Goal: Information Seeking & Learning: Find contact information

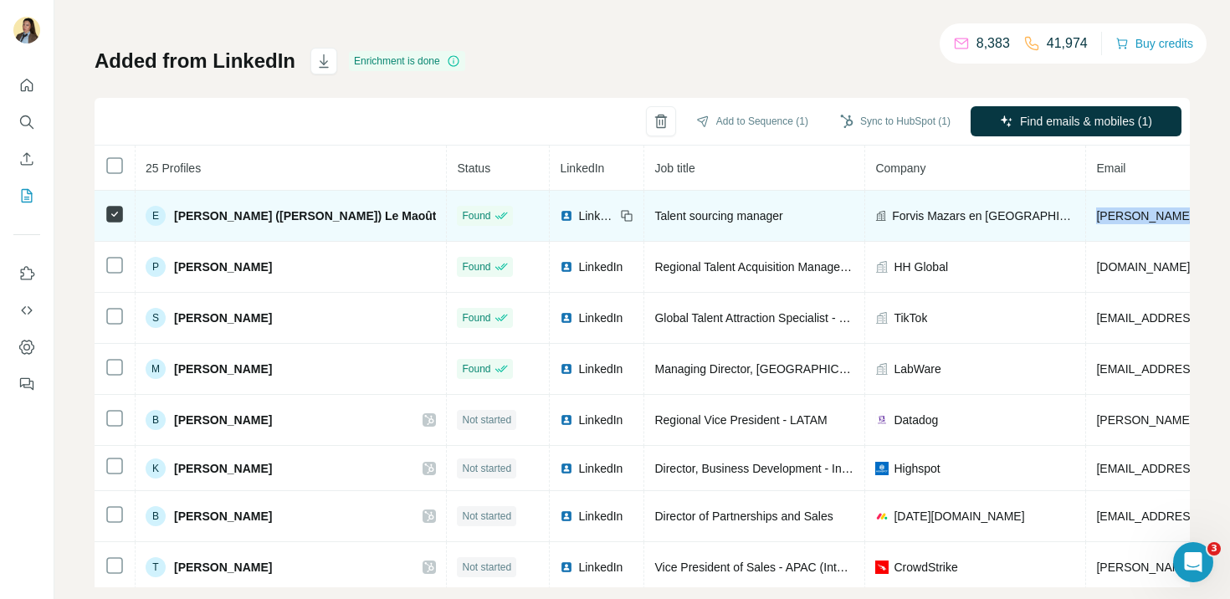
drag, startPoint x: 1134, startPoint y: 212, endPoint x: 988, endPoint y: 207, distance: 146.5
copy span "[PERSON_NAME][EMAIL_ADDRESS][DOMAIN_NAME]"
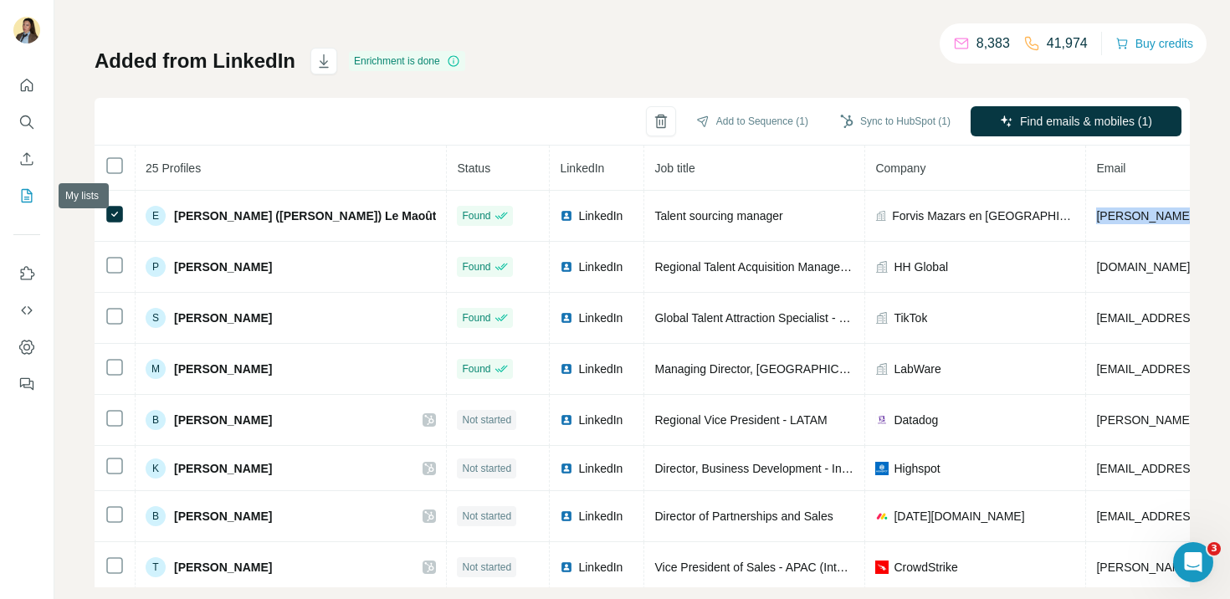
click at [22, 201] on icon "My lists" at bounding box center [27, 195] width 11 height 13
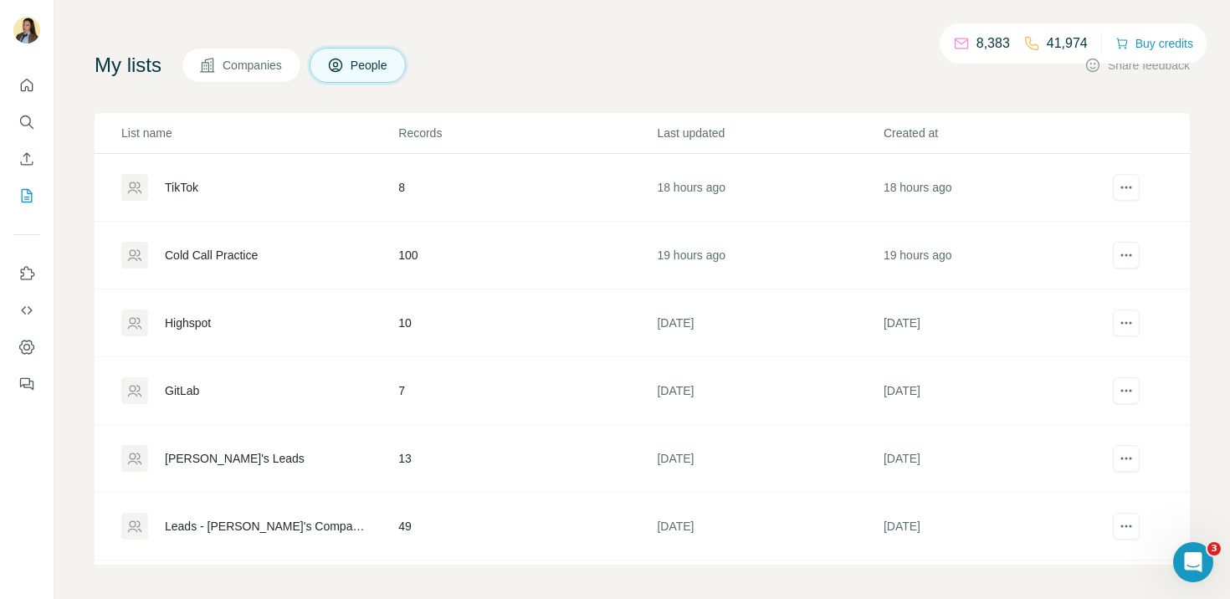
click at [235, 253] on div "Cold Call Practice" at bounding box center [211, 255] width 93 height 17
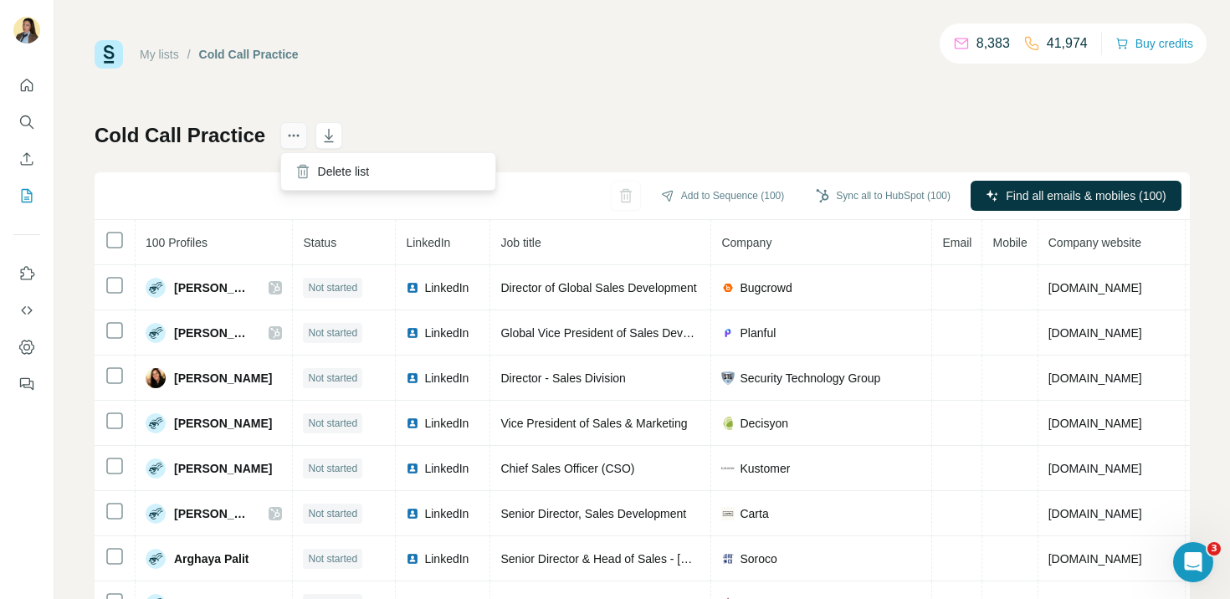
click at [287, 136] on icon "actions" at bounding box center [293, 135] width 17 height 17
click at [575, 112] on div "My lists / Cold Call Practice 8,383 41,974 Buy credits Cold Call Practice Add t…" at bounding box center [642, 350] width 1095 height 621
click at [330, 143] on icon "button" at bounding box center [328, 135] width 17 height 17
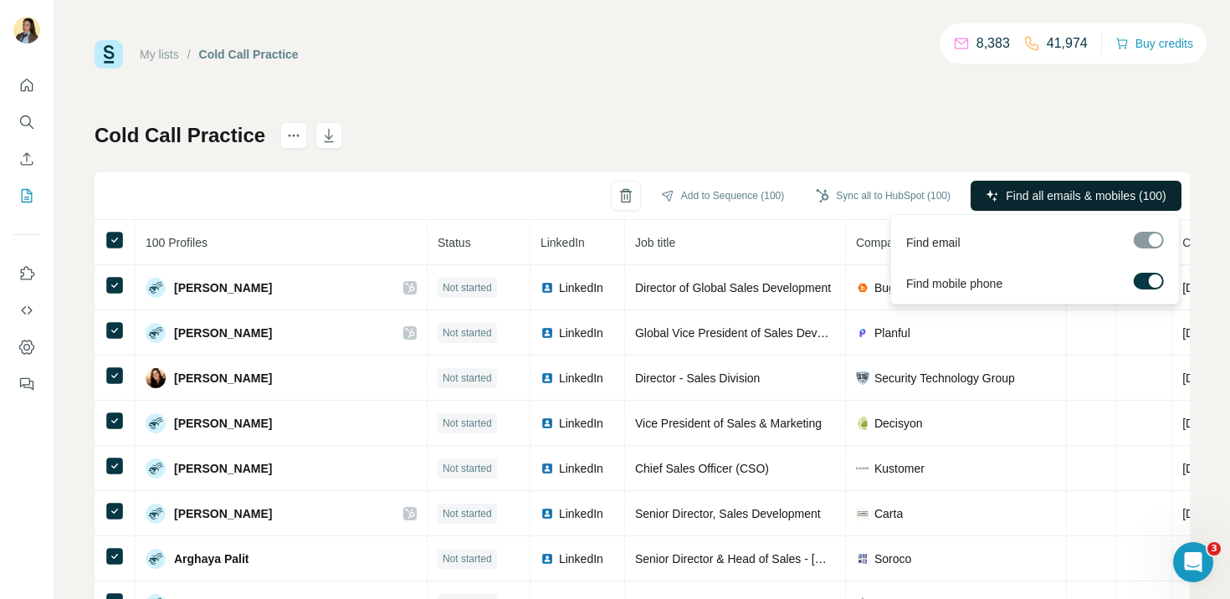
click at [1031, 195] on span "Find all emails & mobiles (100)" at bounding box center [1085, 195] width 160 height 17
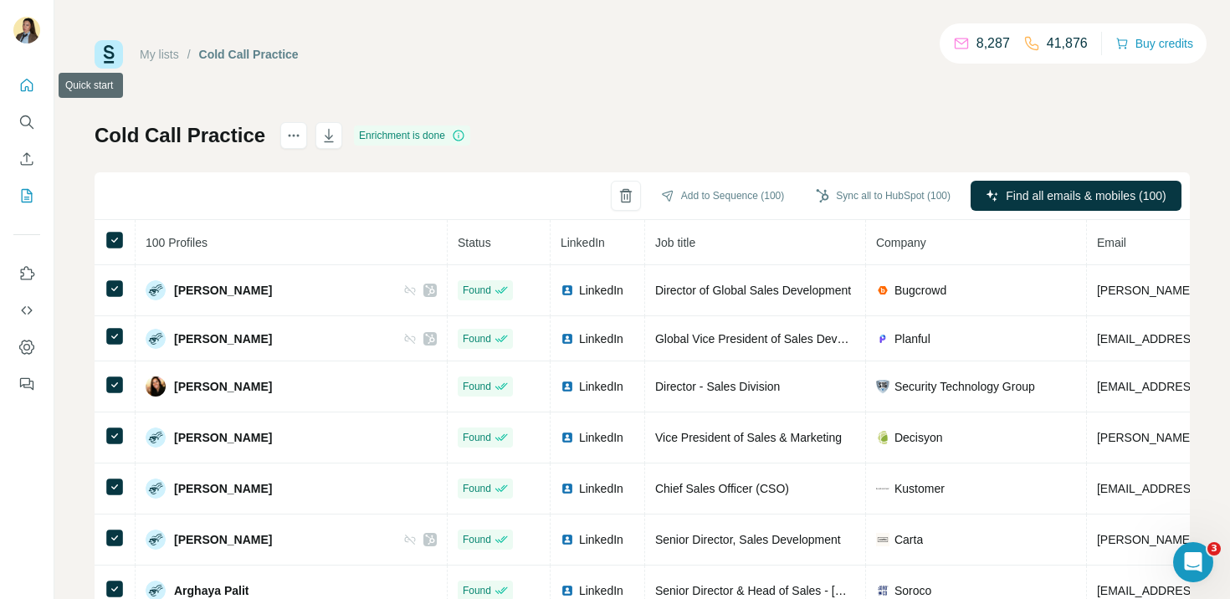
click at [26, 82] on icon "Quick start" at bounding box center [26, 85] width 17 height 17
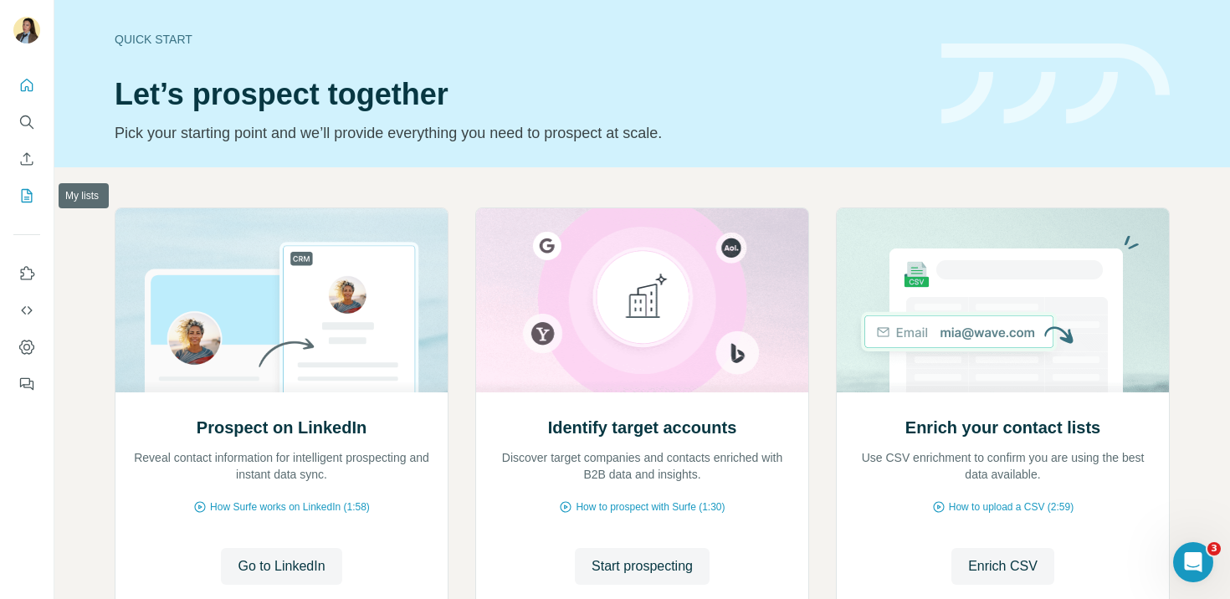
click at [23, 189] on icon "My lists" at bounding box center [27, 195] width 11 height 13
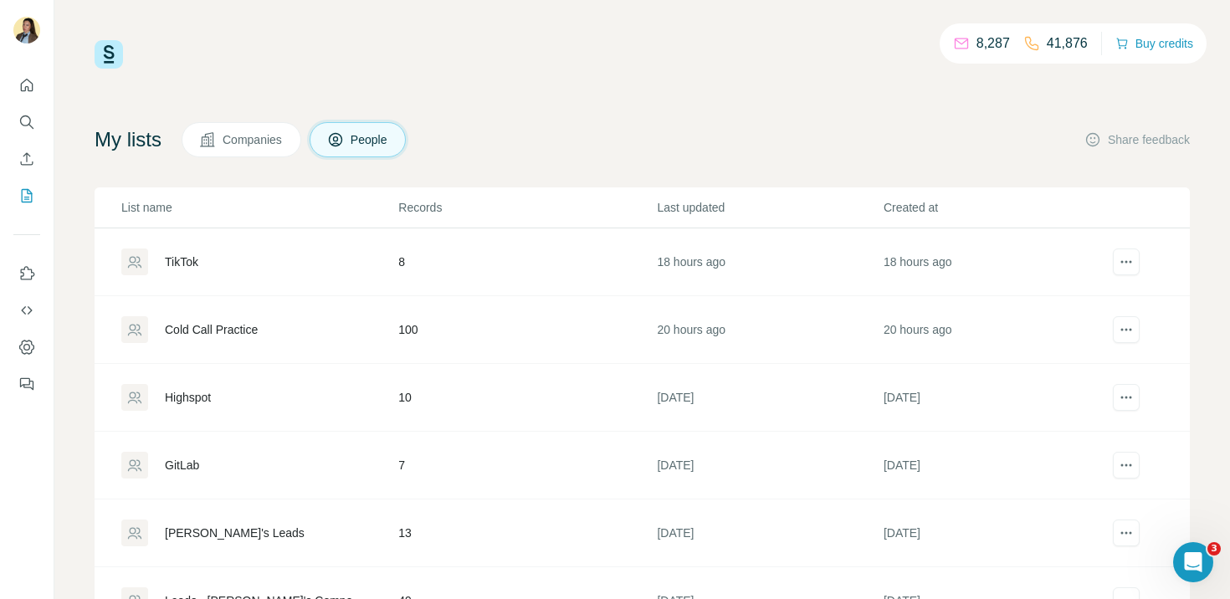
click at [205, 335] on div "Cold Call Practice" at bounding box center [211, 329] width 93 height 17
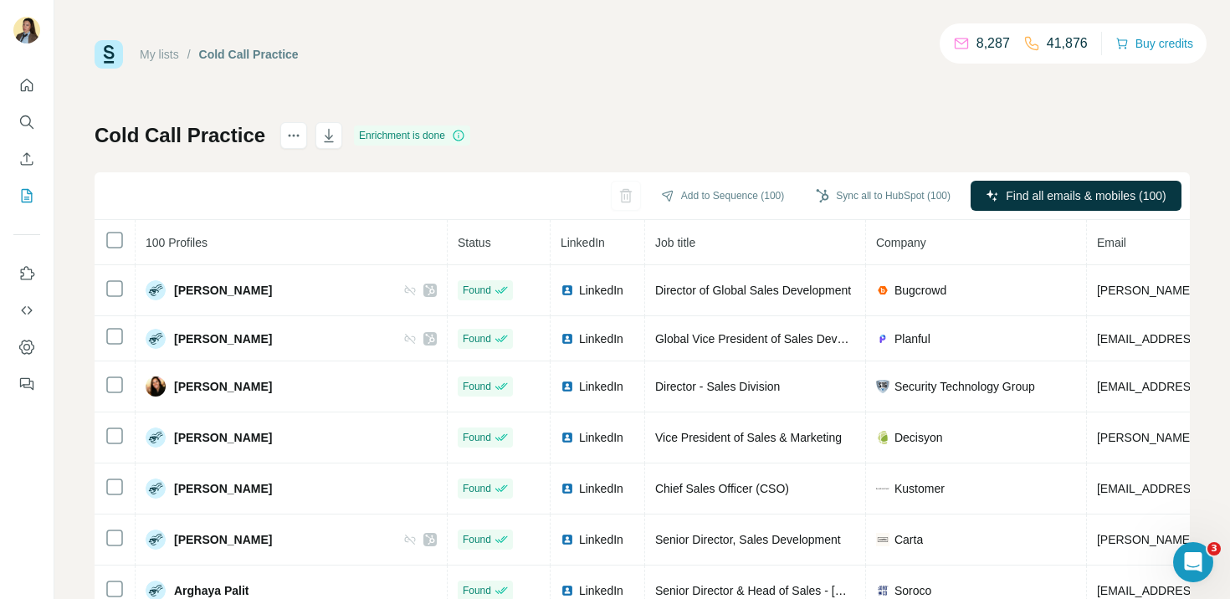
click at [605, 77] on div "My lists / Cold Call Practice 8,287 41,876 Buy credits Cold Call Practice Enric…" at bounding box center [642, 350] width 1095 height 621
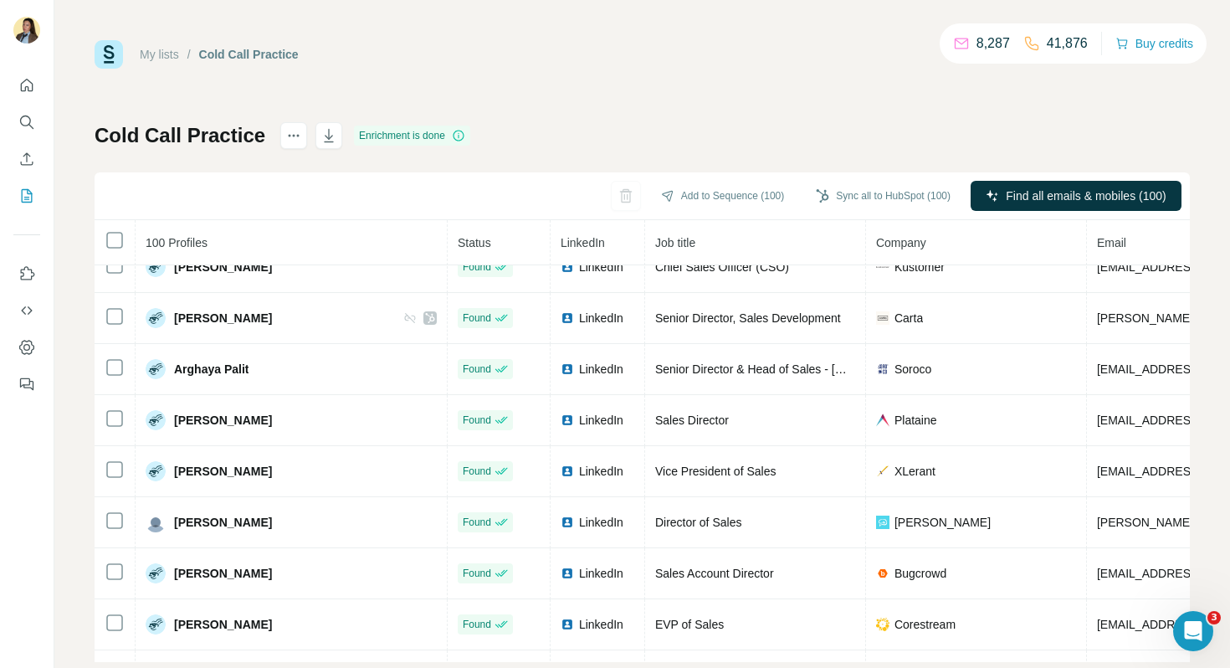
scroll to position [239, 0]
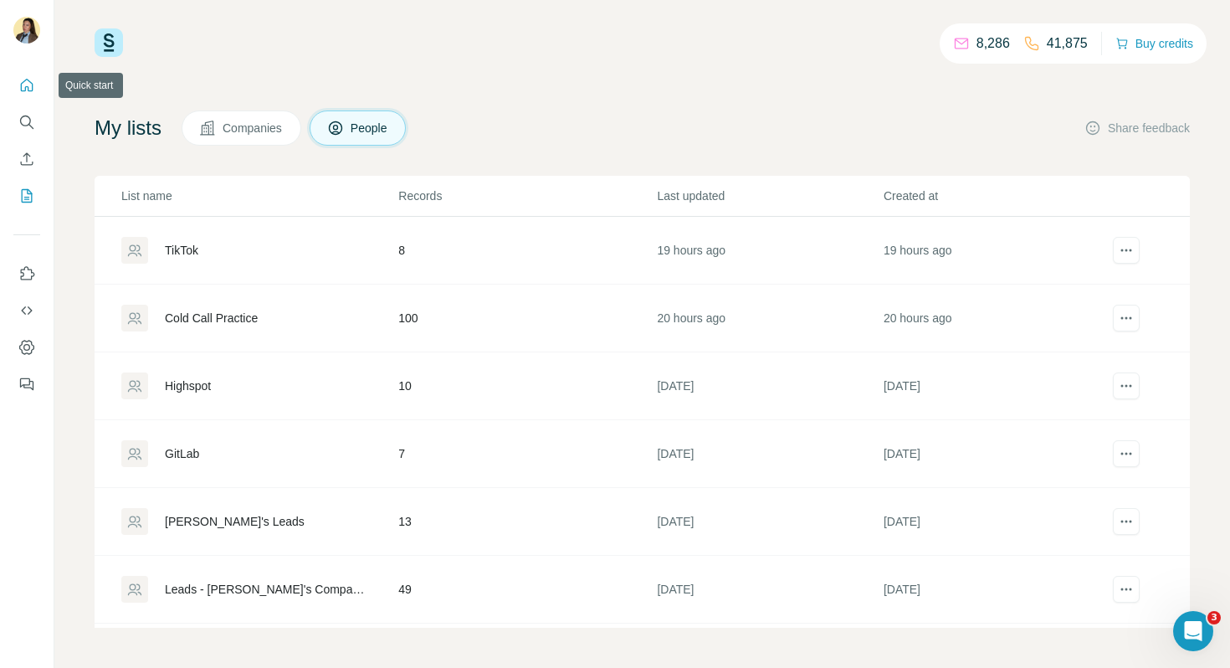
click at [24, 90] on icon "Quick start" at bounding box center [26, 85] width 17 height 17
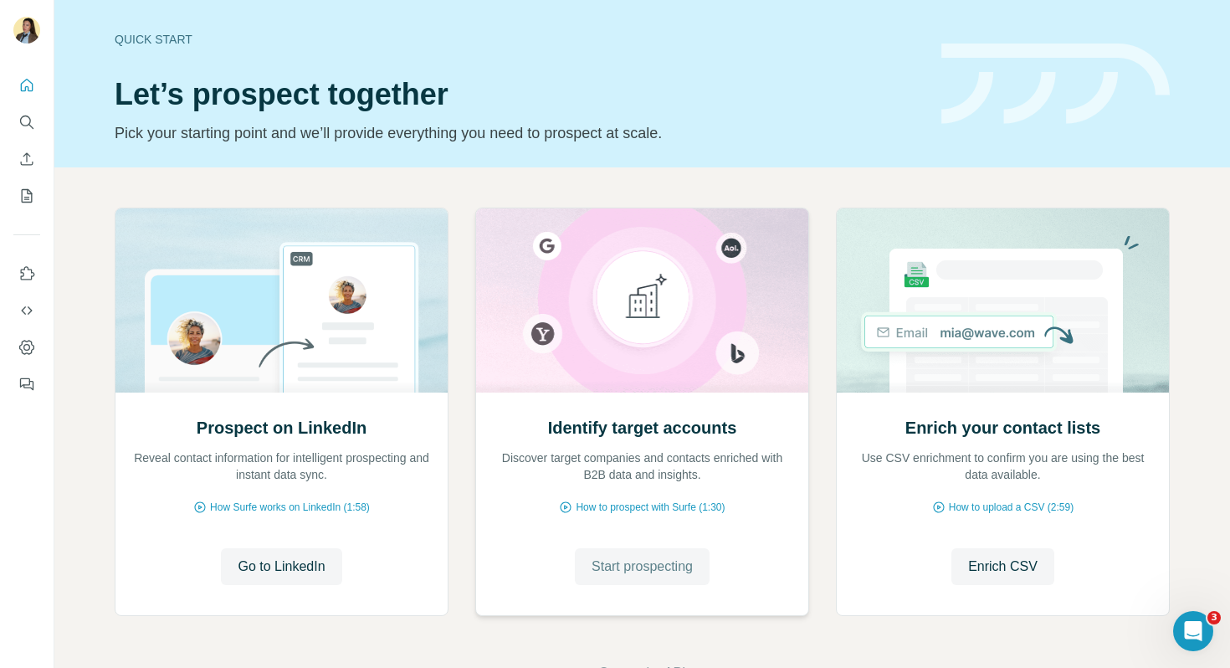
click at [672, 562] on span "Start prospecting" at bounding box center [641, 566] width 101 height 20
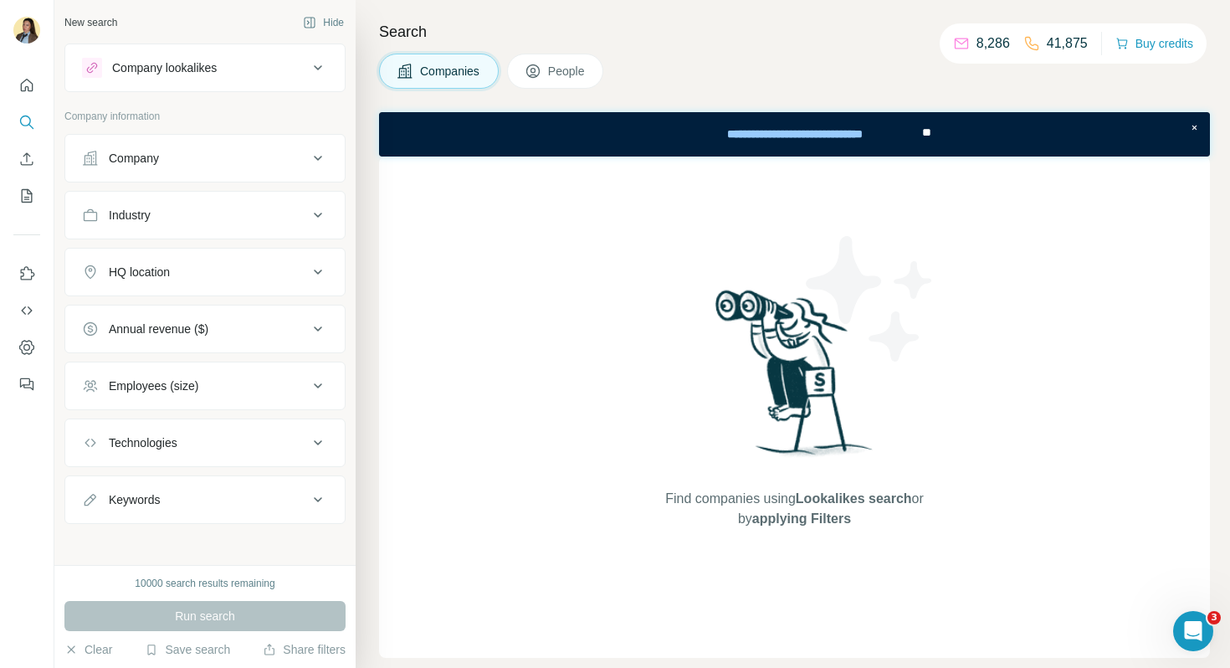
click at [200, 159] on div "Company" at bounding box center [195, 158] width 226 height 17
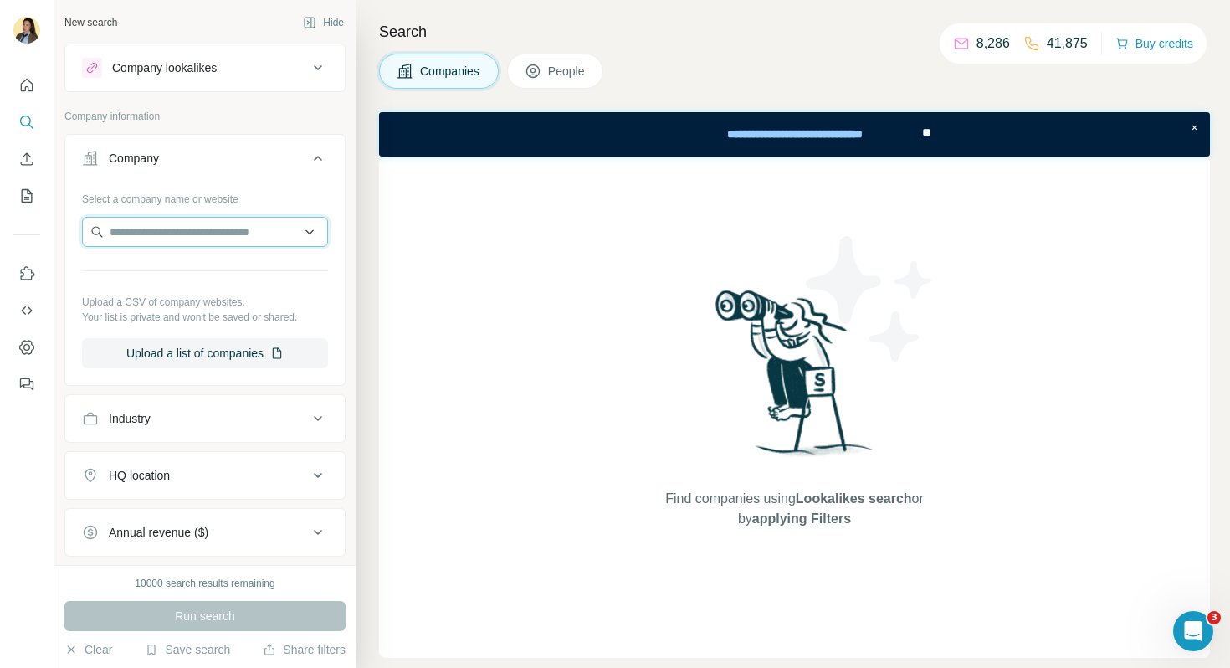
click at [161, 245] on input "text" at bounding box center [205, 232] width 246 height 30
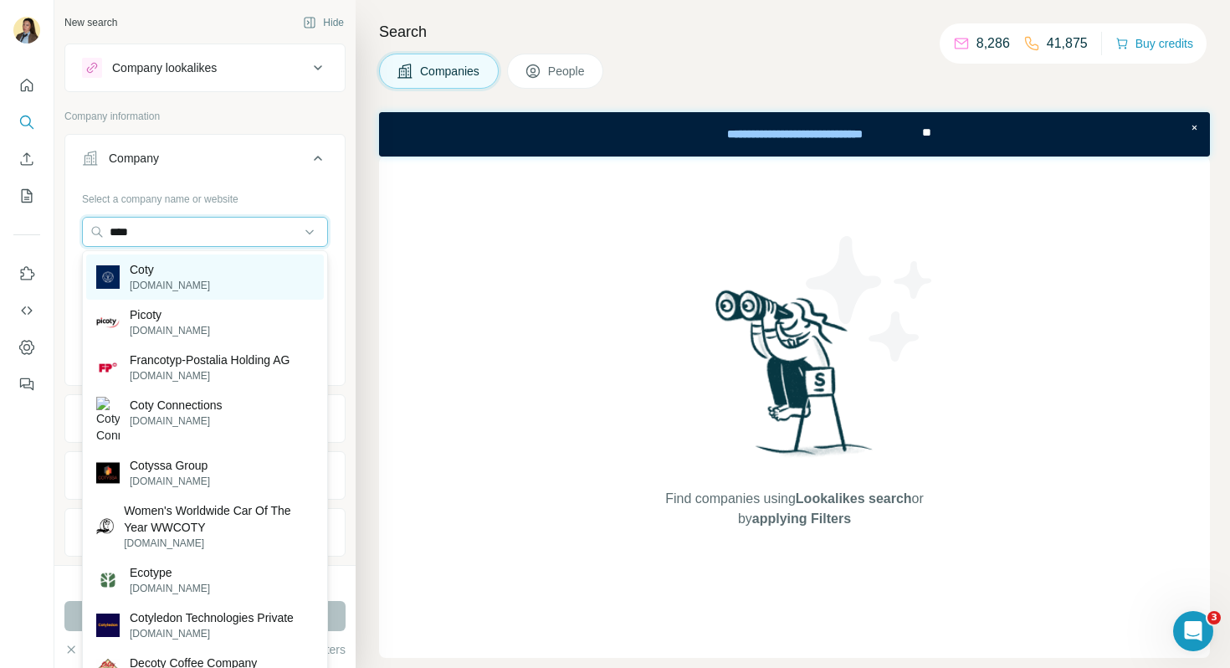
type input "****"
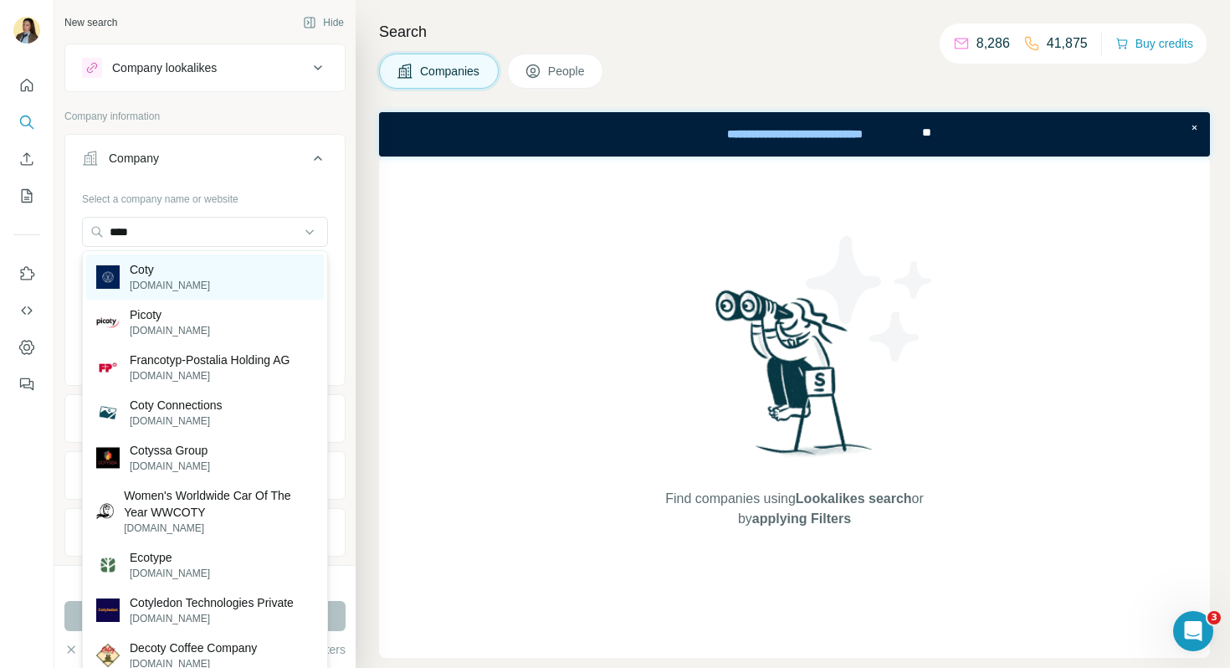
click at [212, 287] on div "Coty coty.com" at bounding box center [205, 276] width 238 height 45
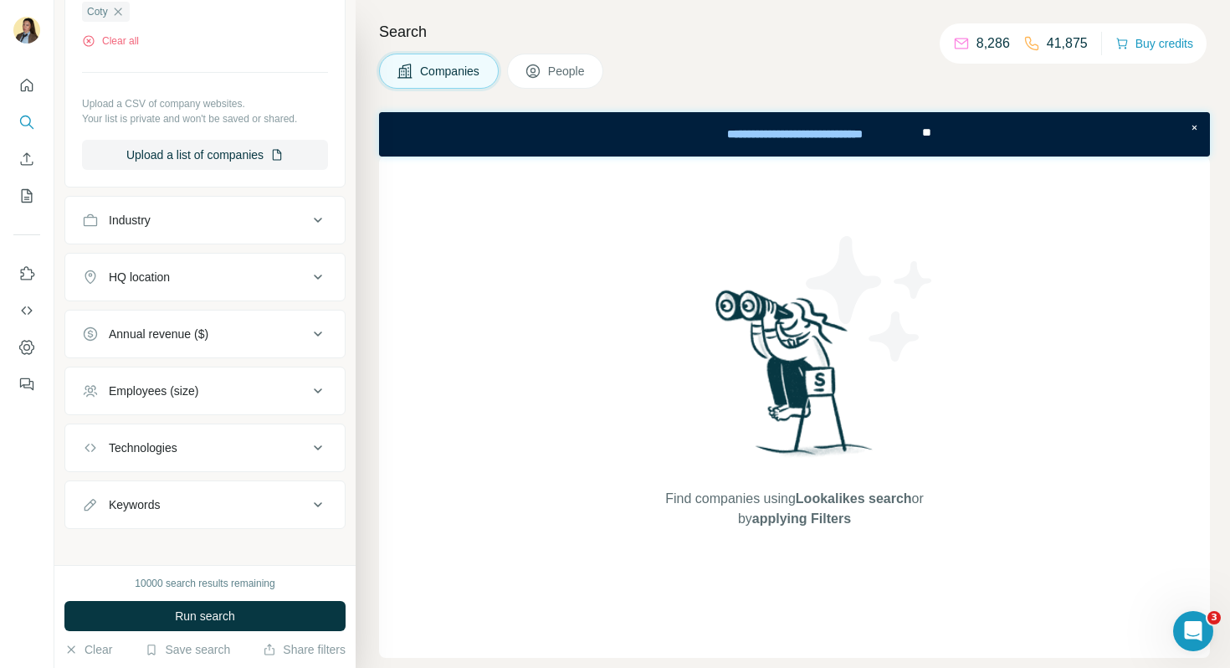
scroll to position [257, 0]
click at [565, 69] on span "People" at bounding box center [567, 71] width 38 height 17
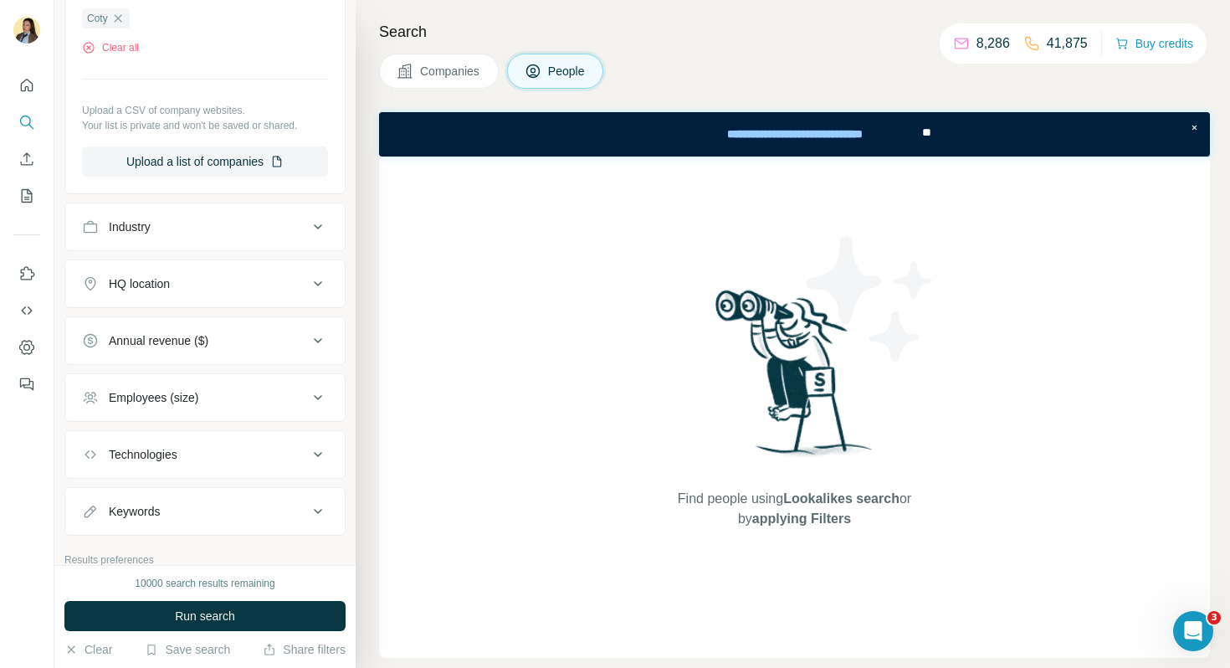
scroll to position [539, 0]
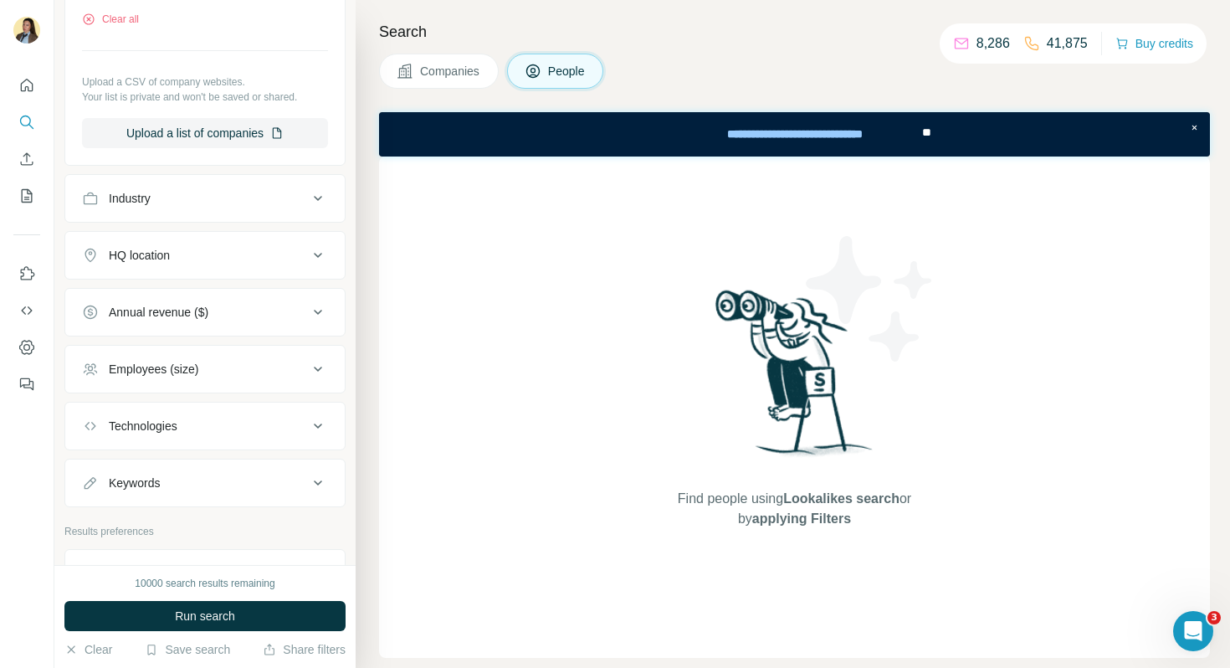
click at [233, 246] on button "HQ location" at bounding box center [204, 255] width 279 height 40
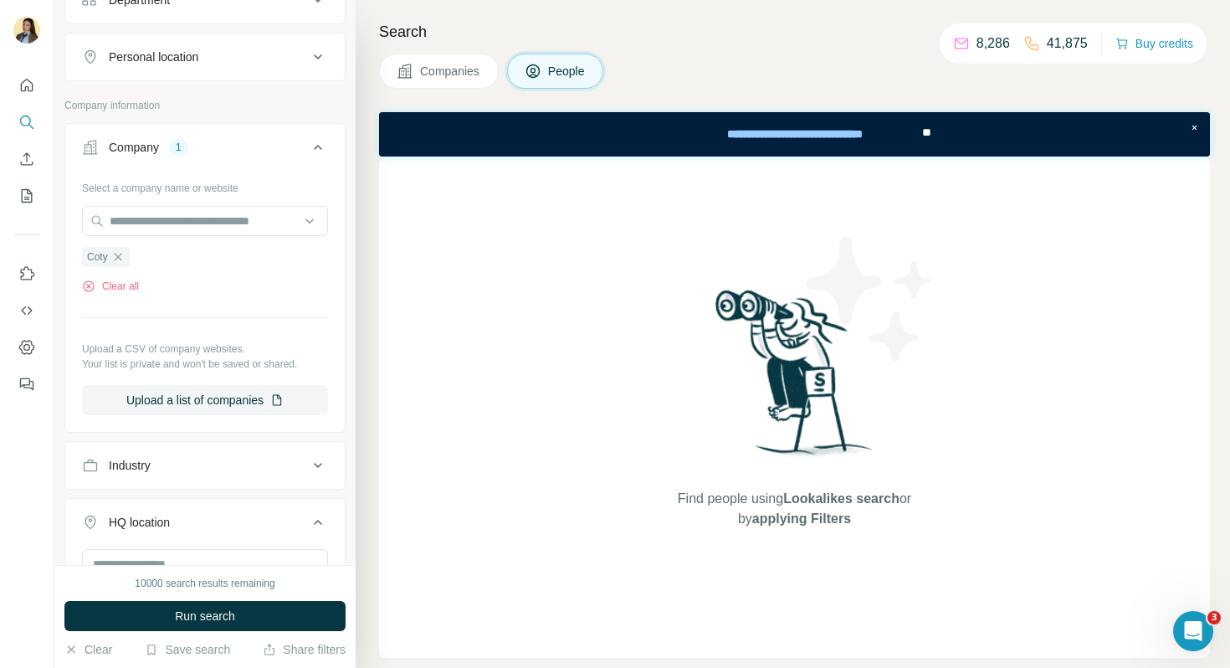
scroll to position [274, 0]
click at [185, 626] on button "Run search" at bounding box center [204, 616] width 281 height 30
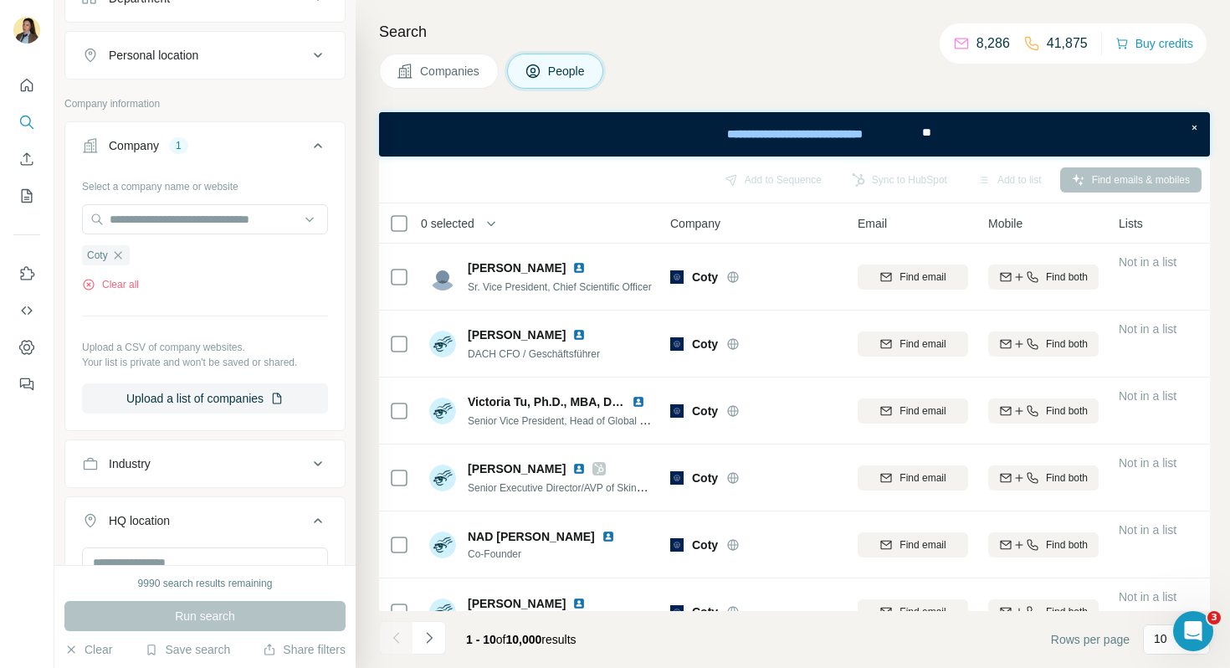
click at [433, 79] on span "Companies" at bounding box center [450, 71] width 61 height 17
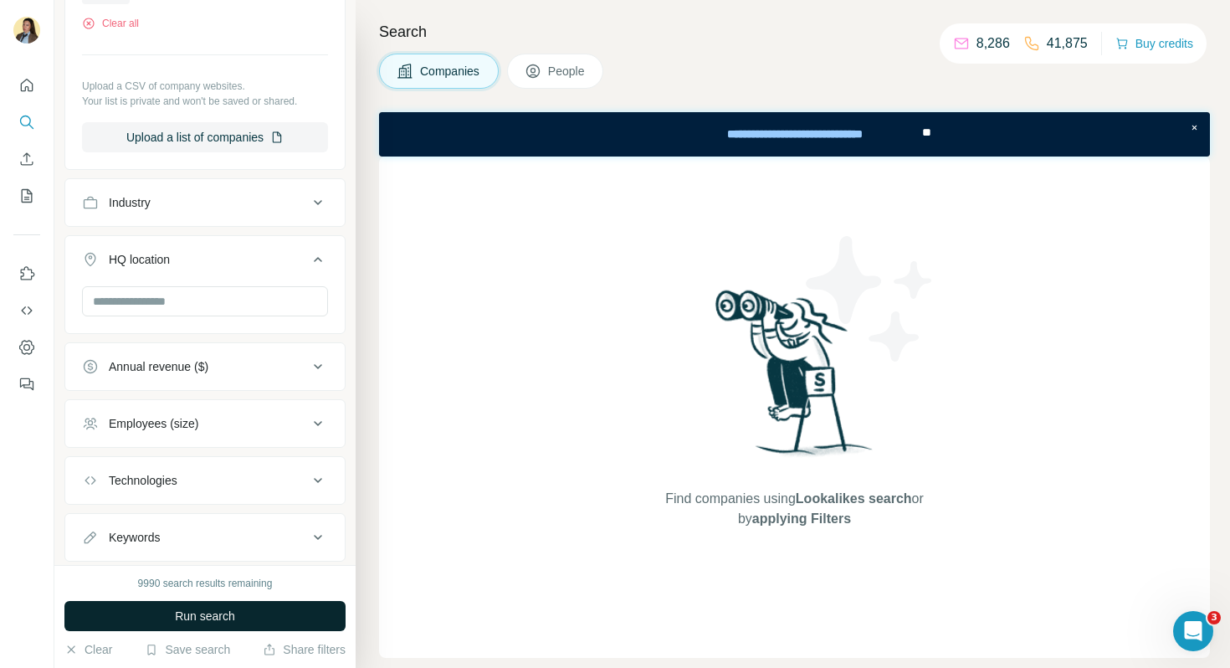
click at [233, 613] on span "Run search" at bounding box center [205, 615] width 60 height 17
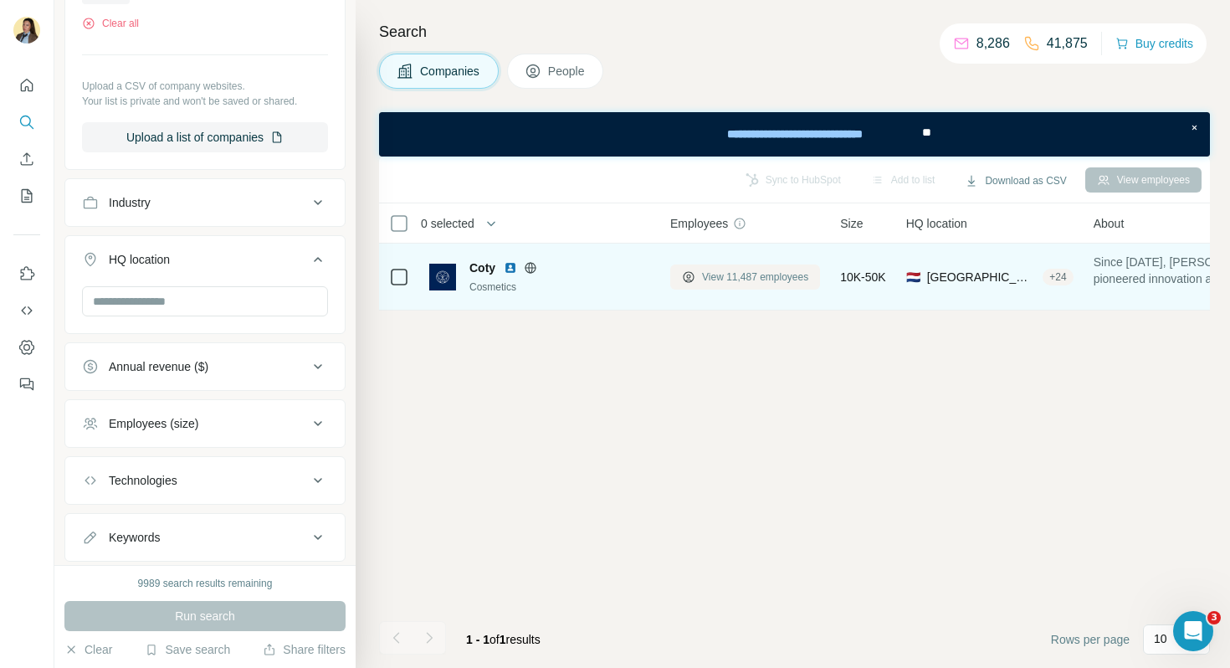
click at [743, 281] on span "View 11,487 employees" at bounding box center [755, 276] width 106 height 15
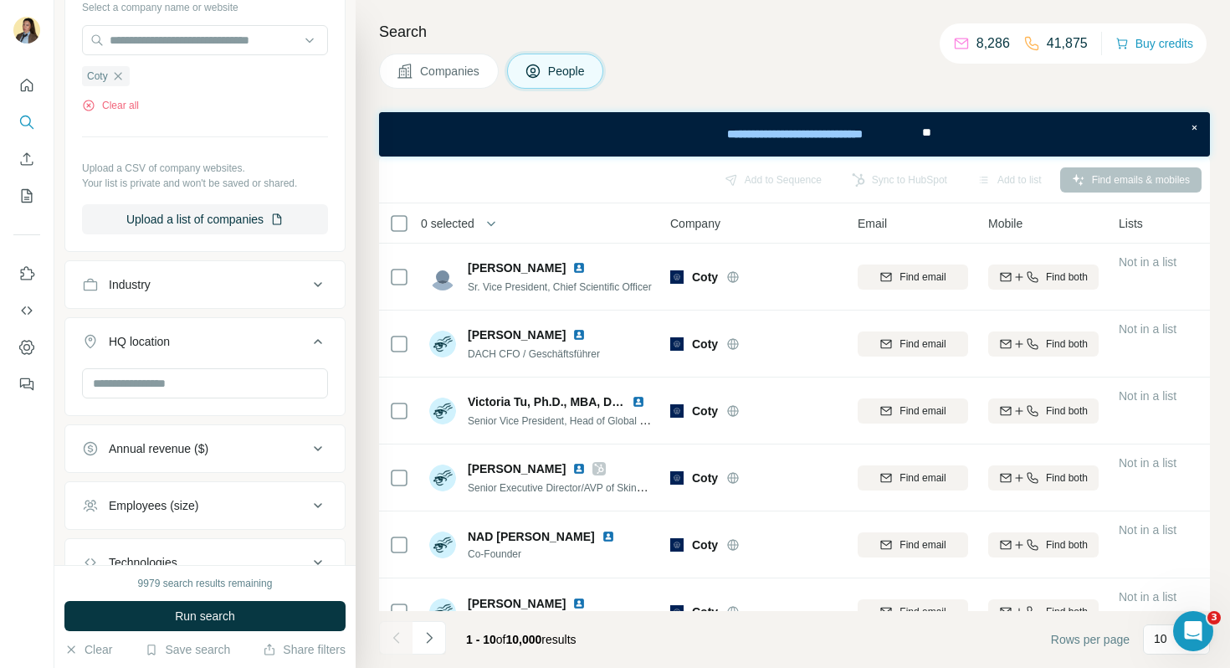
scroll to position [468, 0]
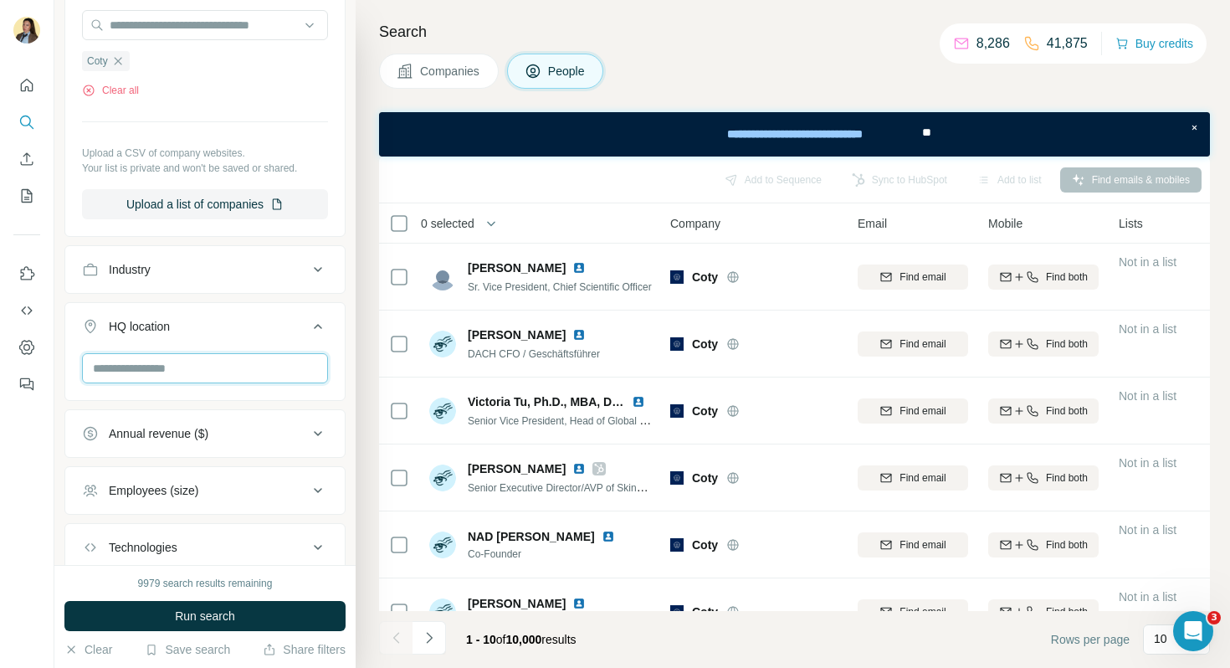
click at [180, 373] on input "text" at bounding box center [205, 368] width 246 height 30
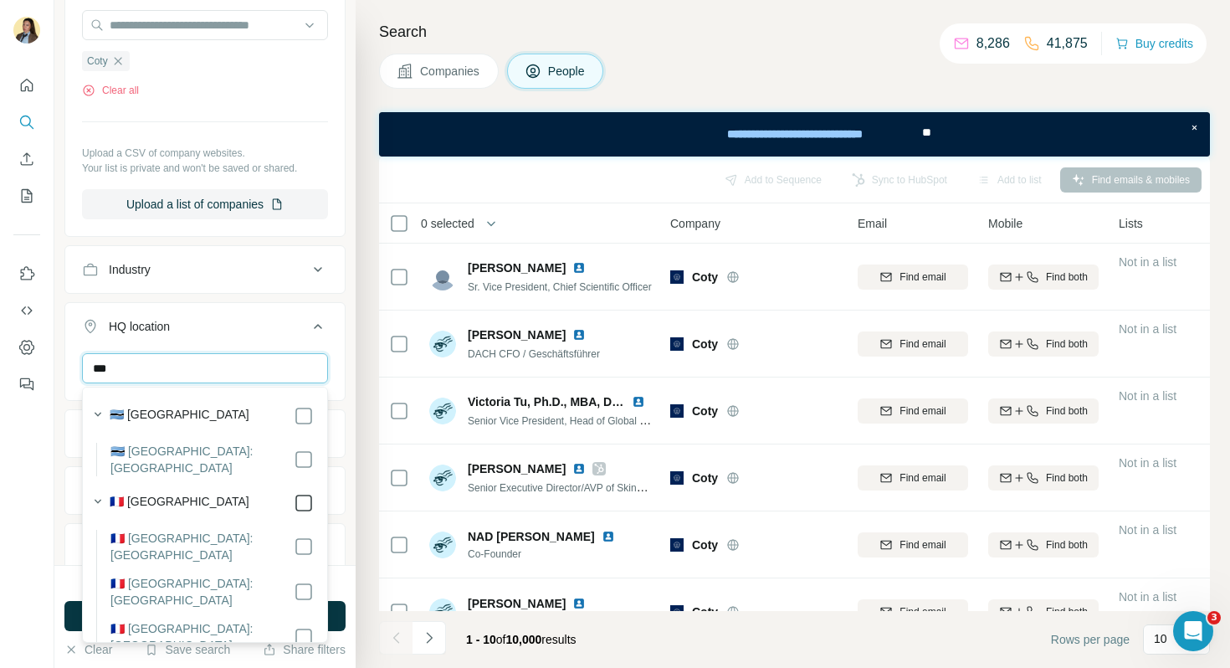
type input "***"
click at [320, 326] on icon at bounding box center [318, 326] width 8 height 5
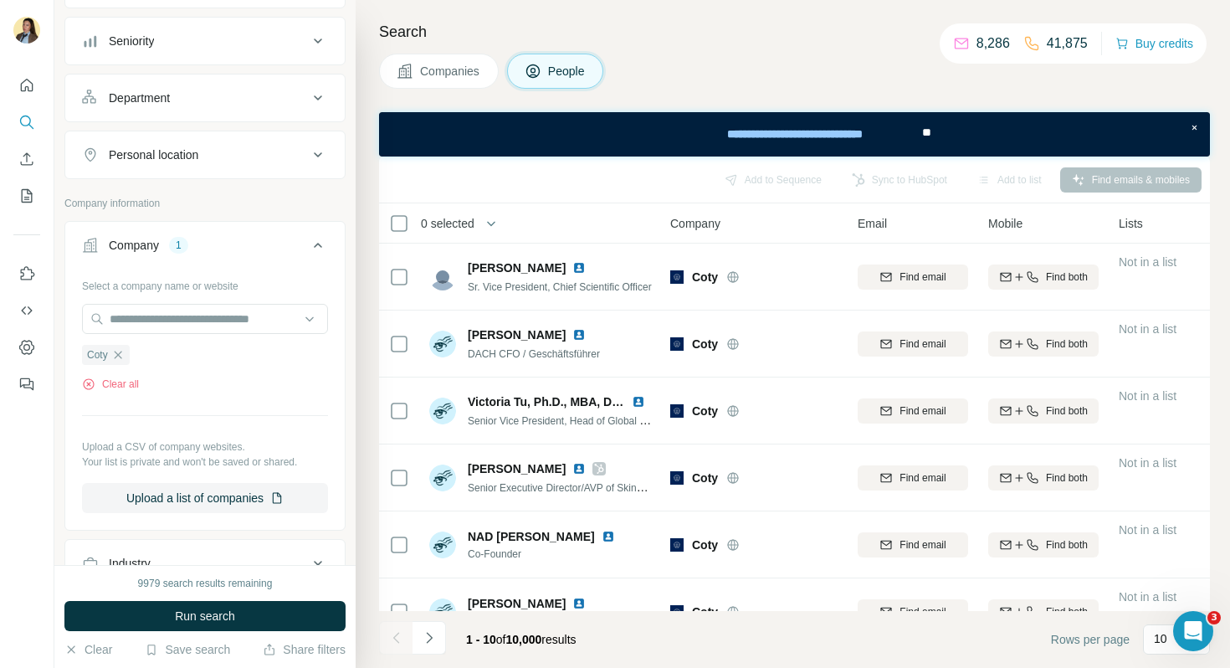
scroll to position [50, 0]
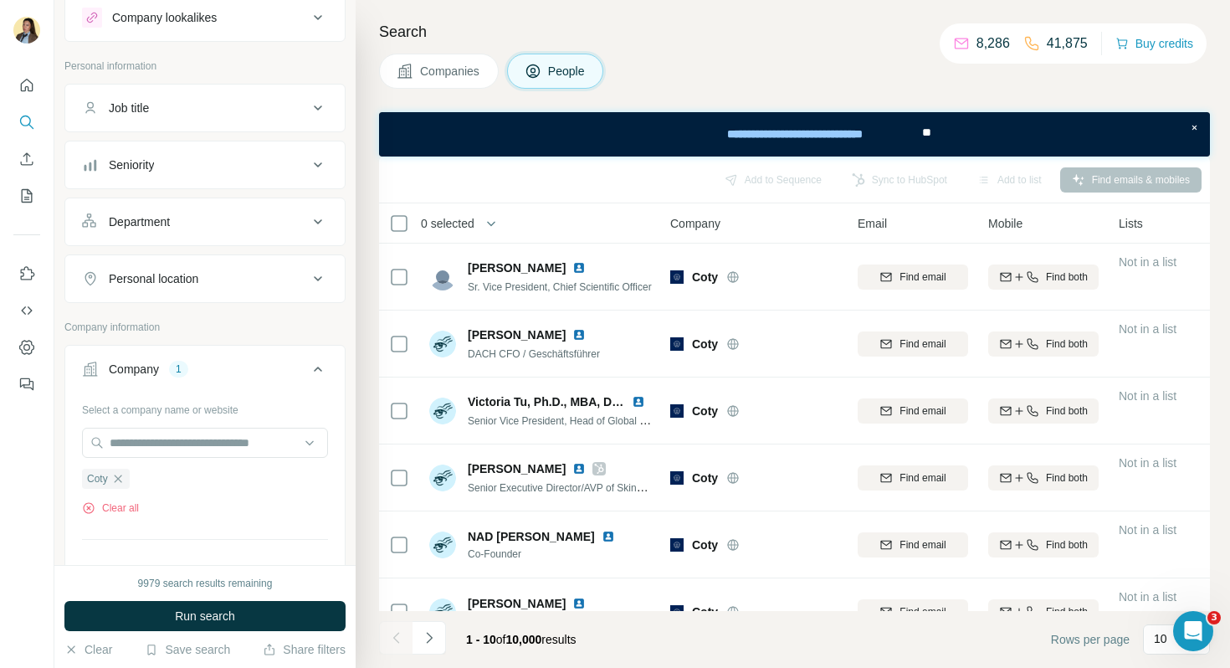
click at [237, 281] on div "Personal location" at bounding box center [195, 278] width 226 height 17
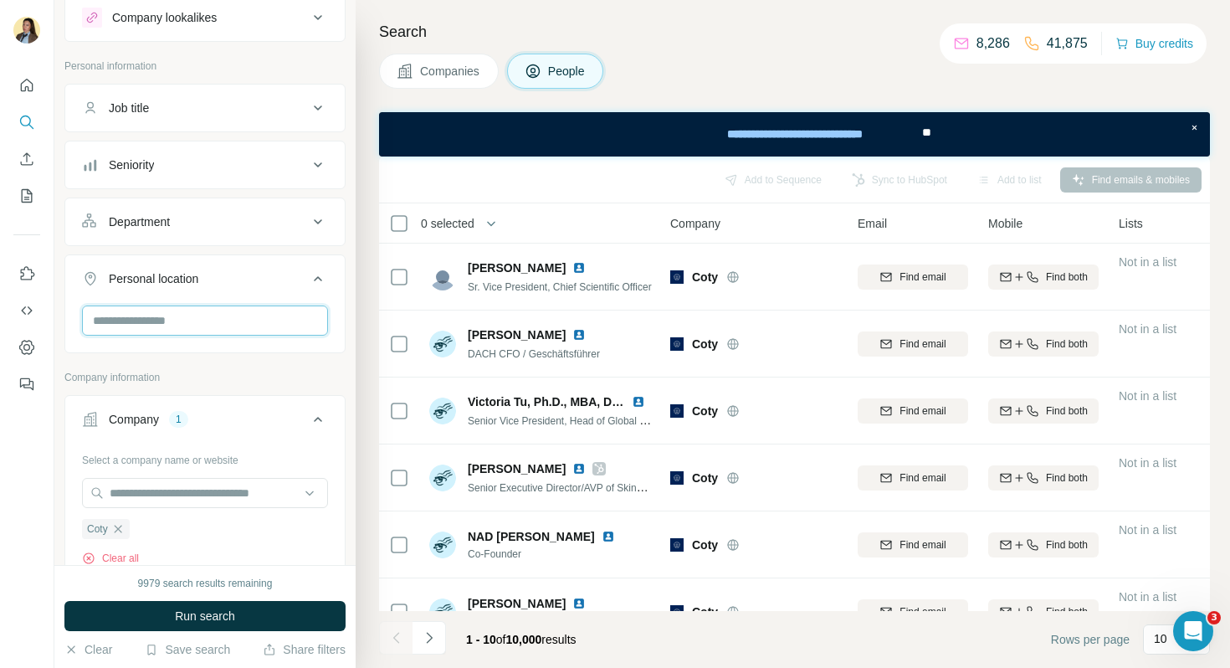
click at [200, 327] on input "text" at bounding box center [205, 320] width 246 height 30
type input "*"
type input "***"
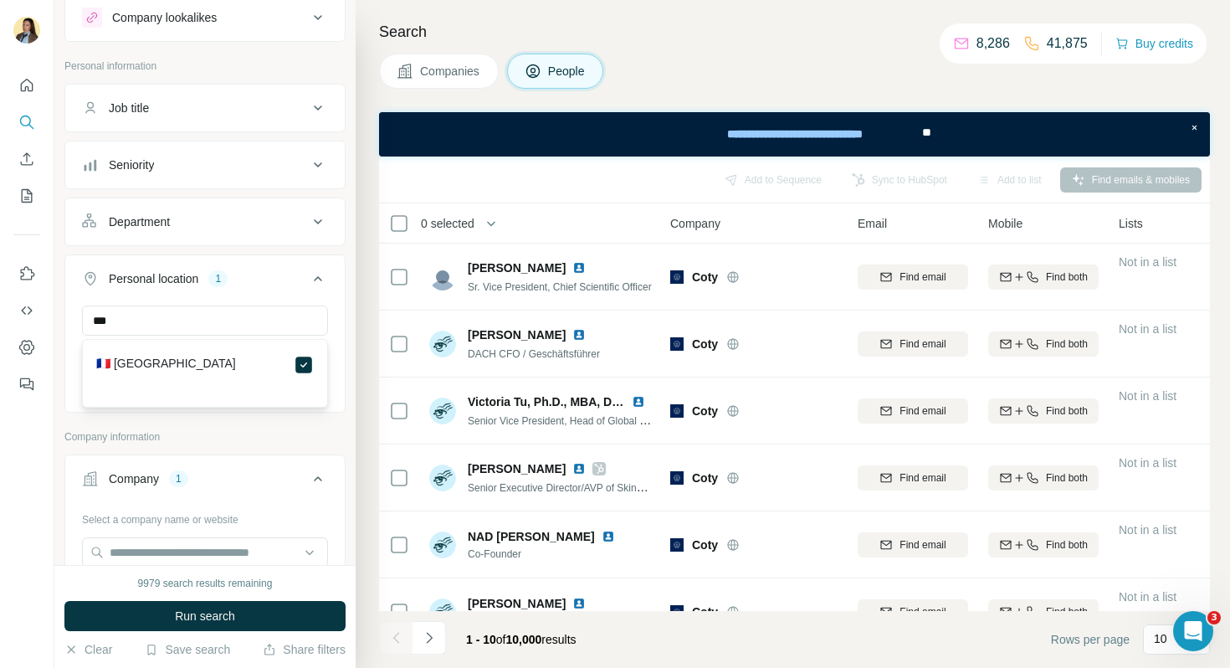
click at [316, 279] on icon at bounding box center [318, 279] width 20 height 20
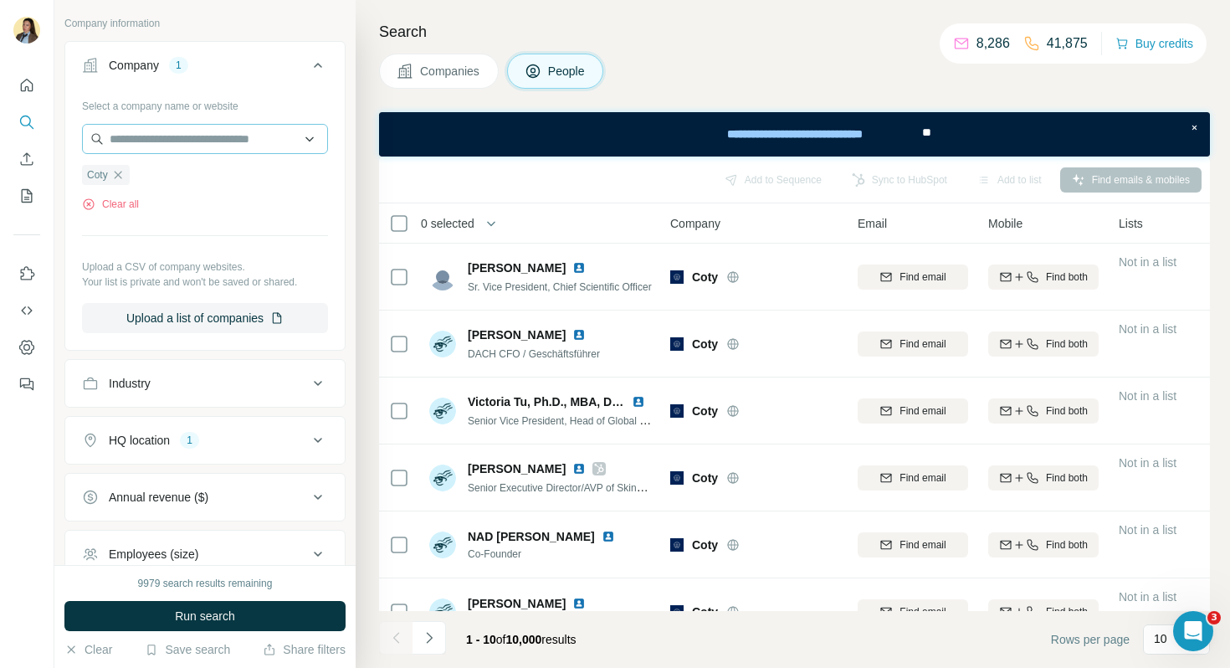
scroll to position [360, 0]
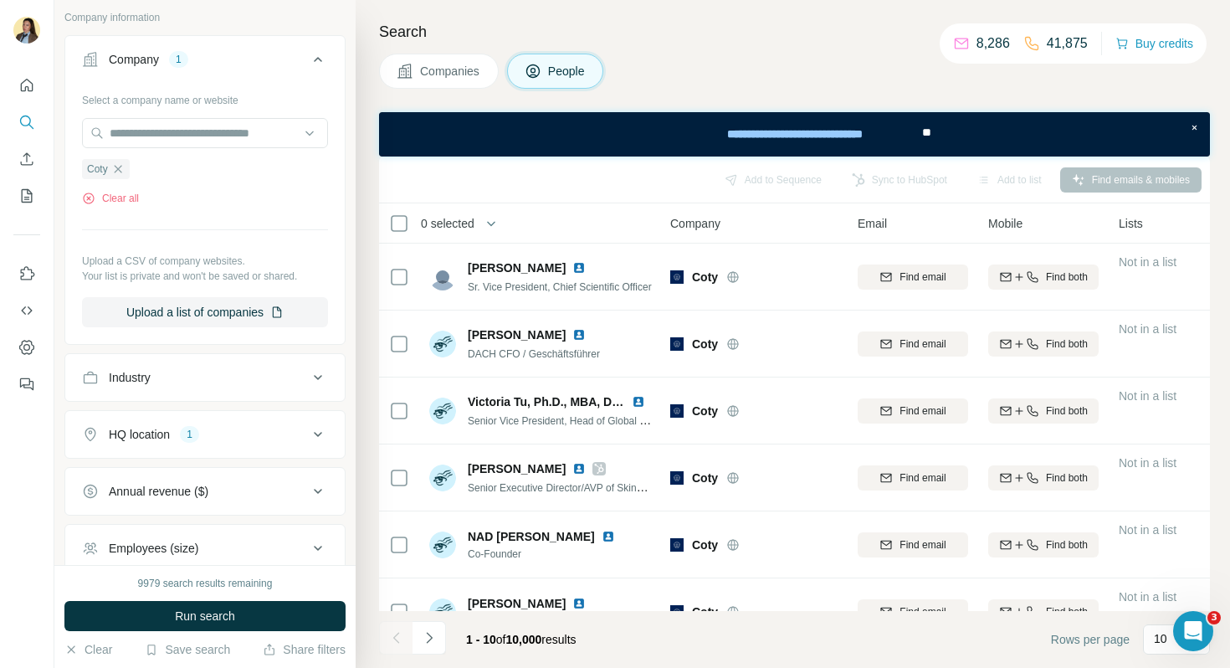
click at [272, 430] on div "HQ location 1" at bounding box center [195, 434] width 226 height 17
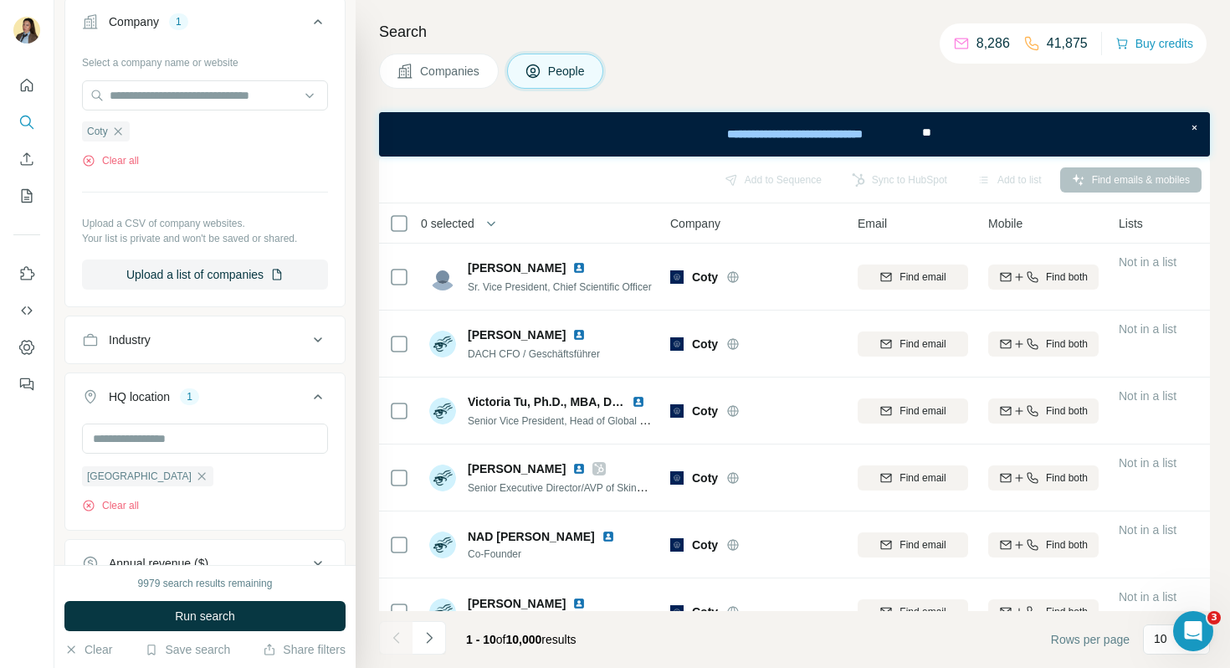
scroll to position [409, 0]
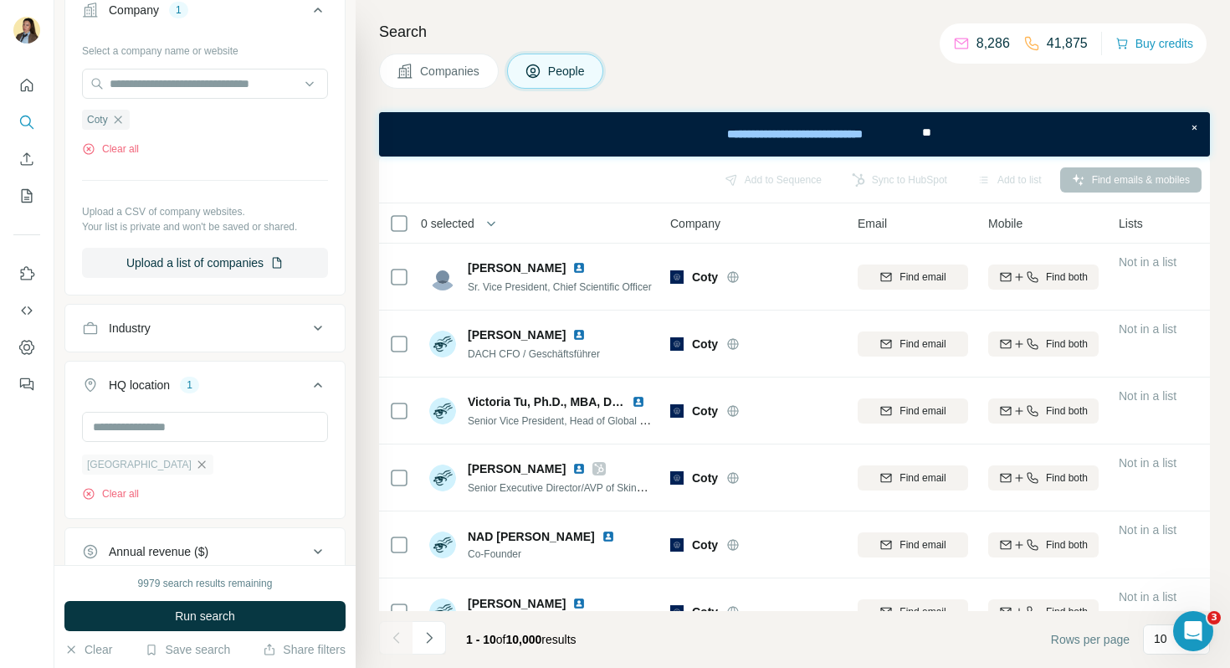
click at [195, 467] on icon "button" at bounding box center [201, 464] width 13 height 13
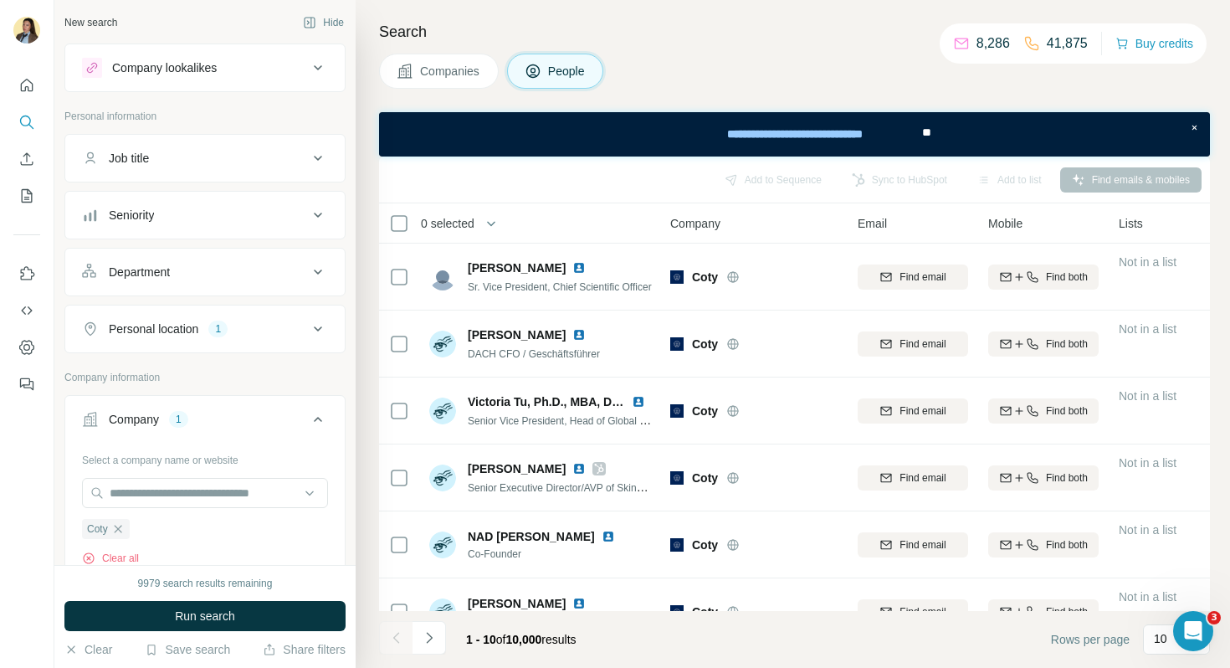
click at [215, 274] on div "Department" at bounding box center [195, 271] width 226 height 17
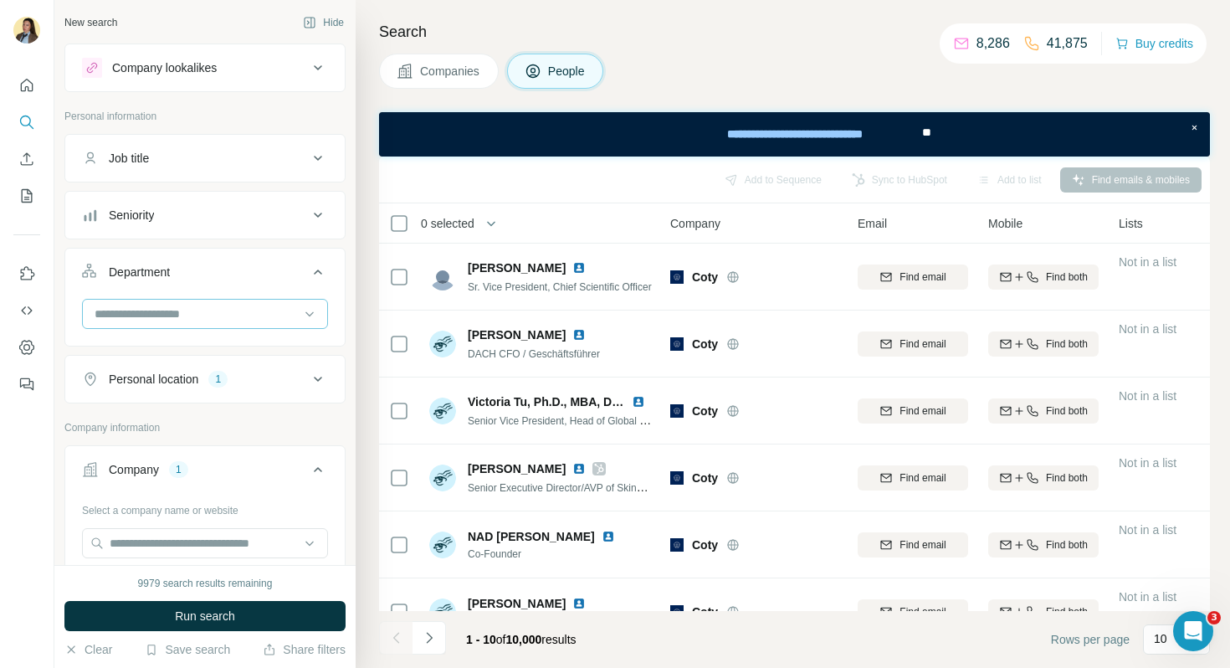
click at [173, 322] on input at bounding box center [196, 313] width 207 height 18
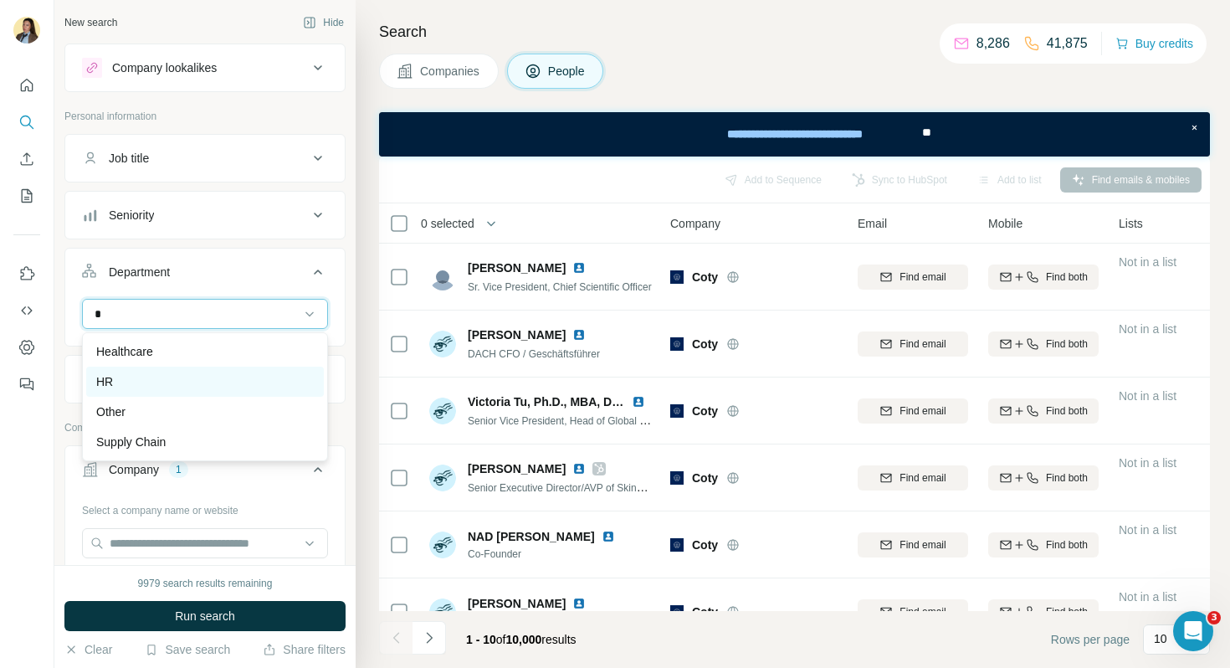
type input "*"
click at [185, 386] on div "HR" at bounding box center [204, 381] width 217 height 17
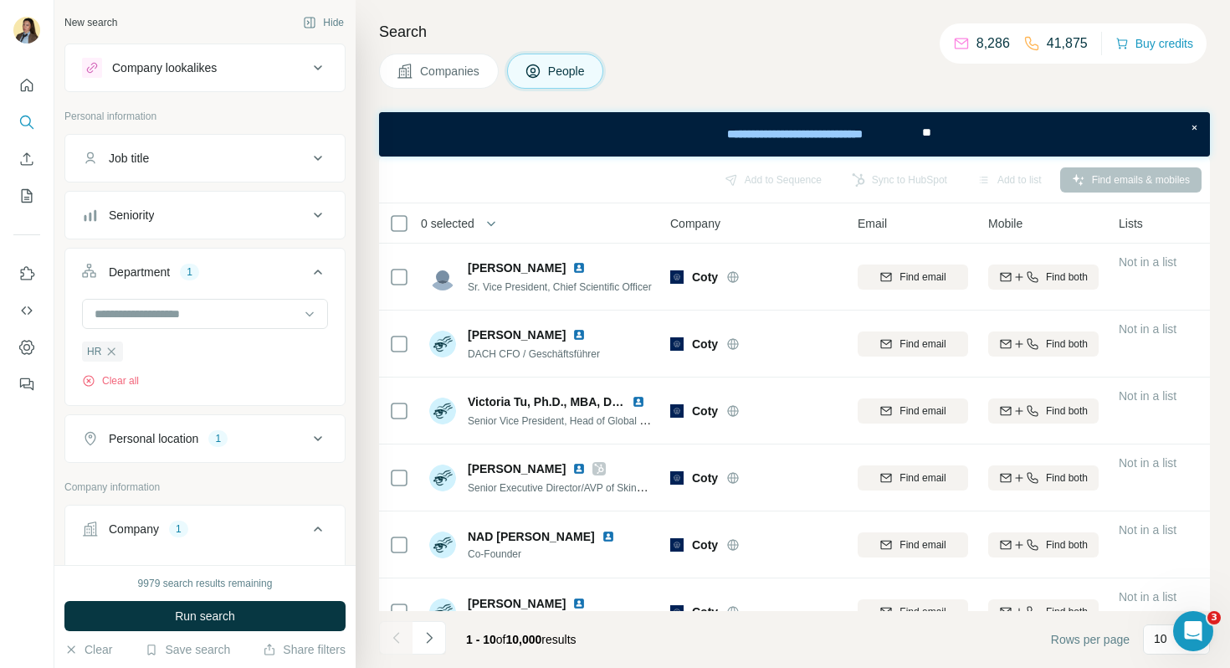
click at [226, 221] on div "Seniority" at bounding box center [195, 215] width 226 height 17
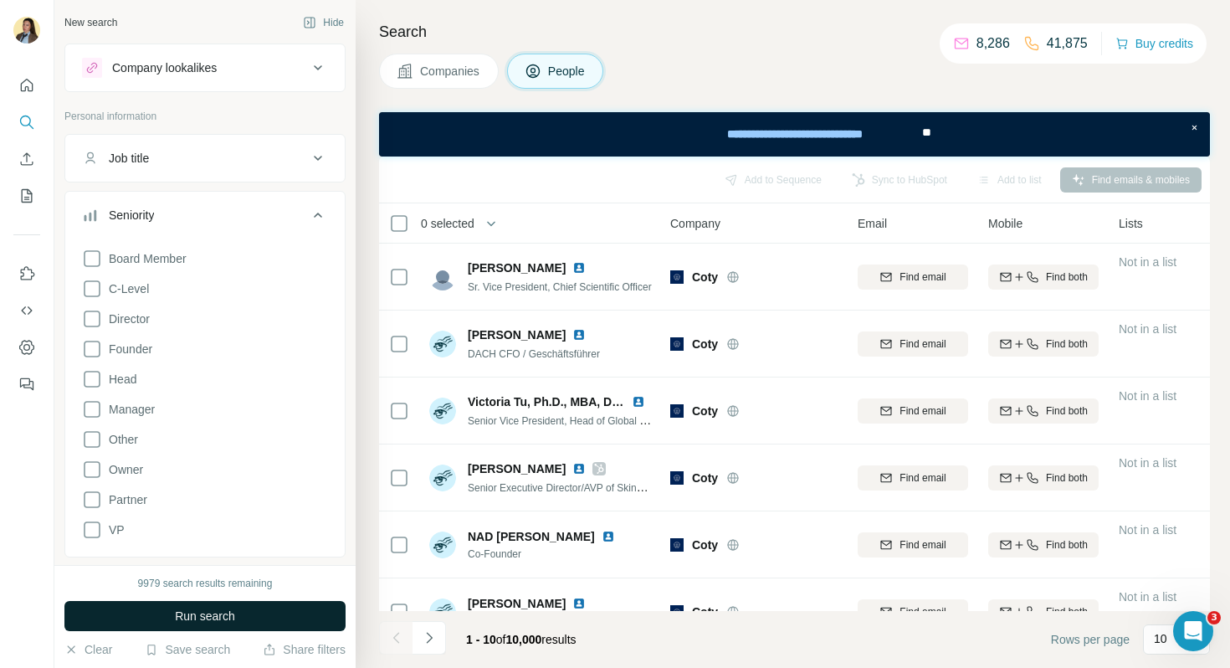
click at [234, 611] on span "Run search" at bounding box center [205, 615] width 60 height 17
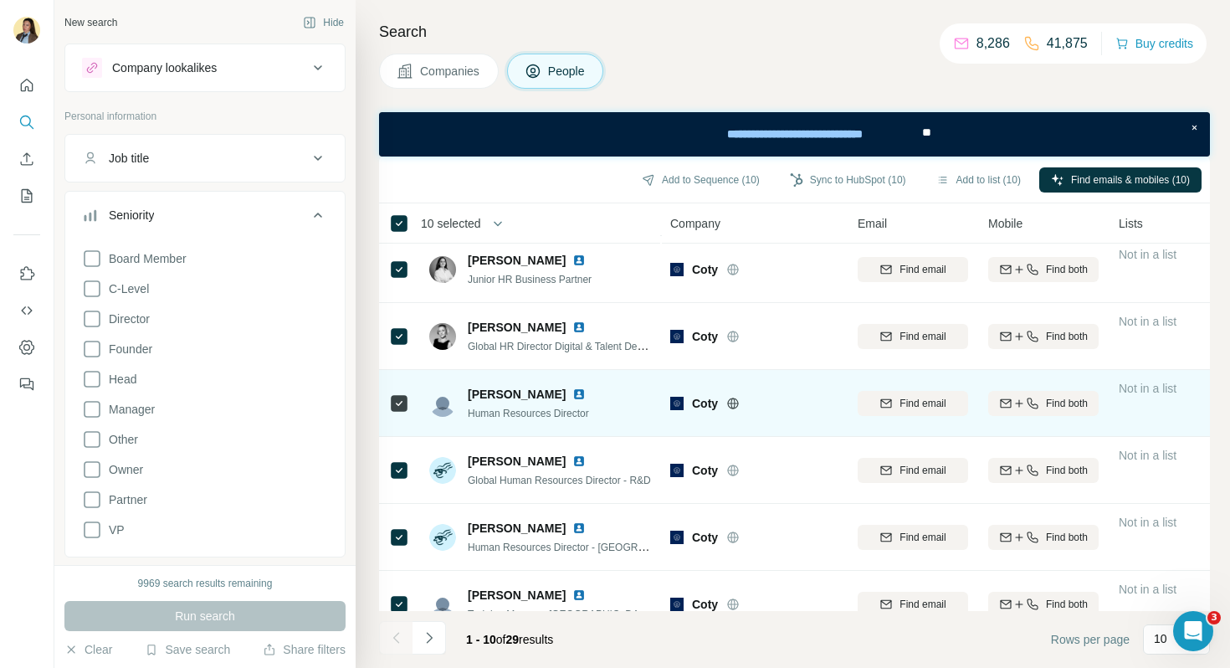
scroll to position [198, 0]
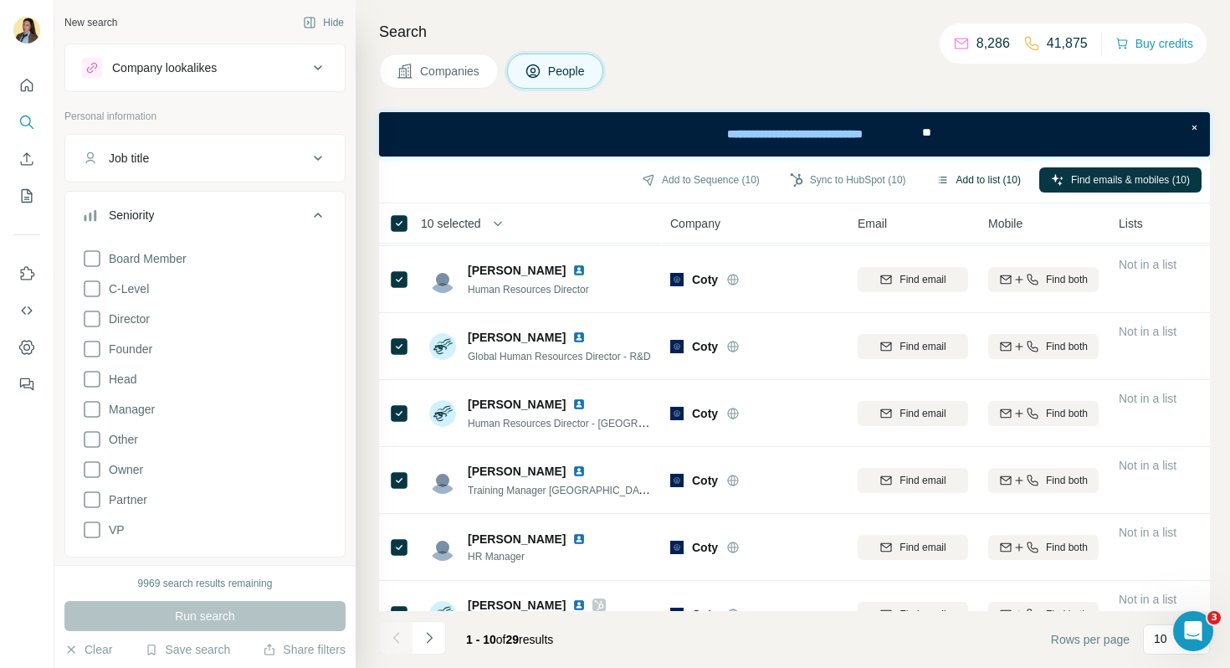
click at [995, 182] on button "Add to list (10)" at bounding box center [978, 179] width 108 height 25
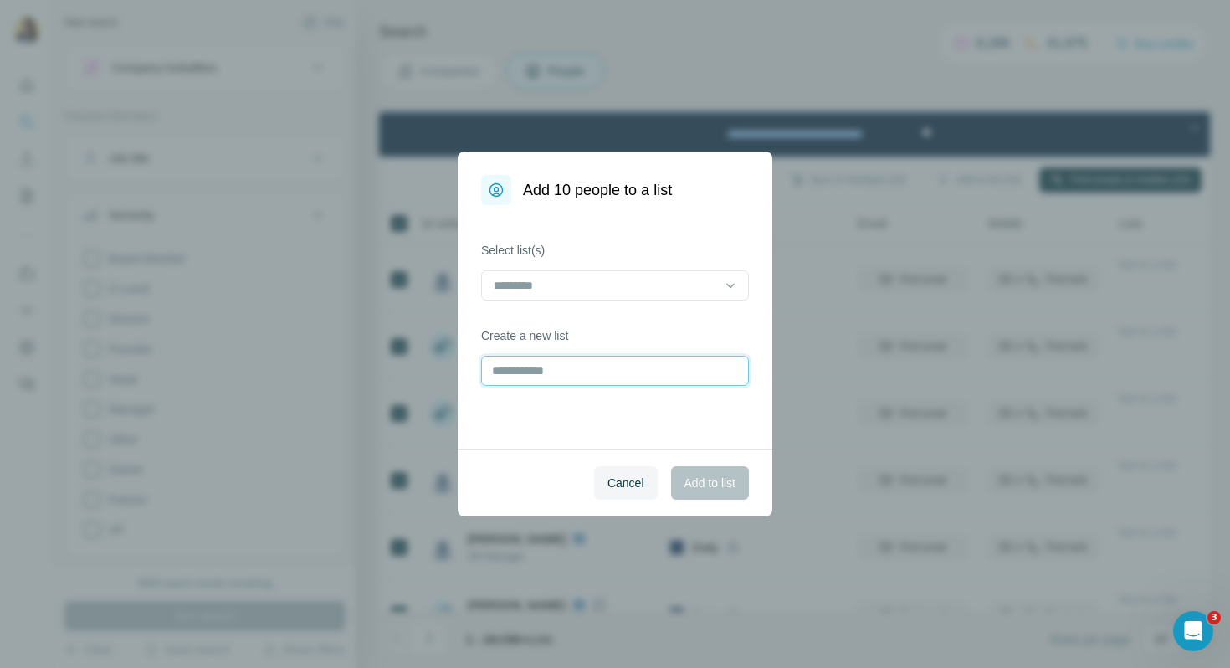
click at [548, 372] on input "text" at bounding box center [615, 371] width 268 height 30
type input "*******"
click at [698, 493] on button "Add to list" at bounding box center [710, 482] width 78 height 33
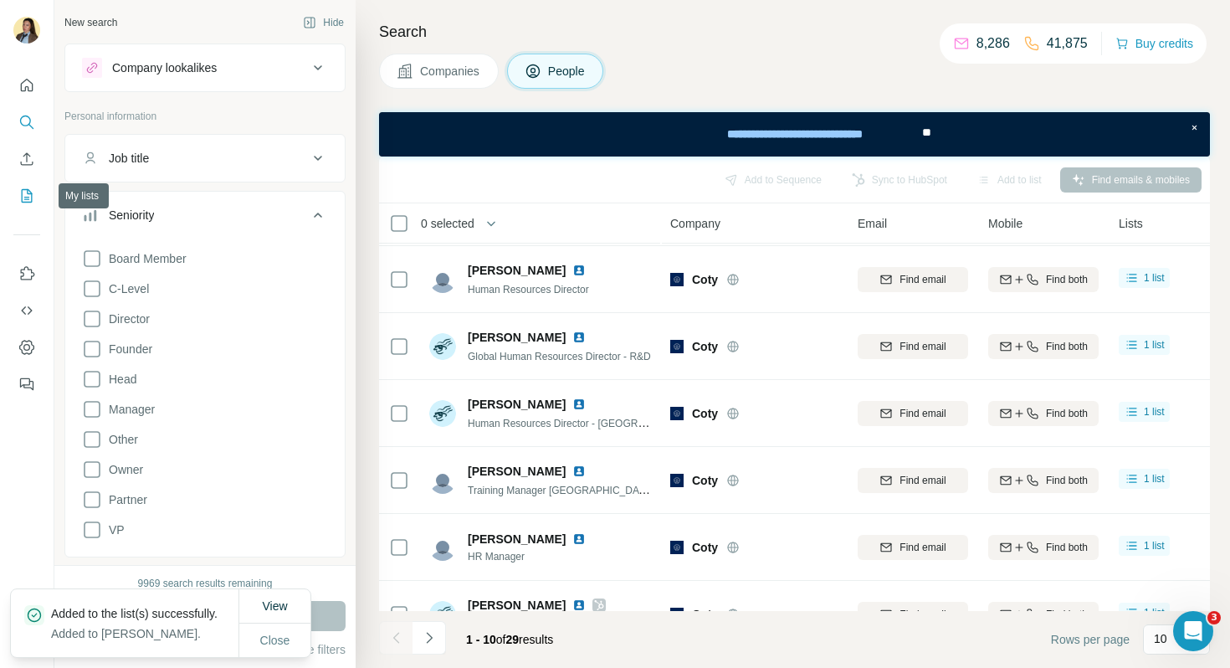
click at [29, 202] on icon "My lists" at bounding box center [27, 195] width 11 height 13
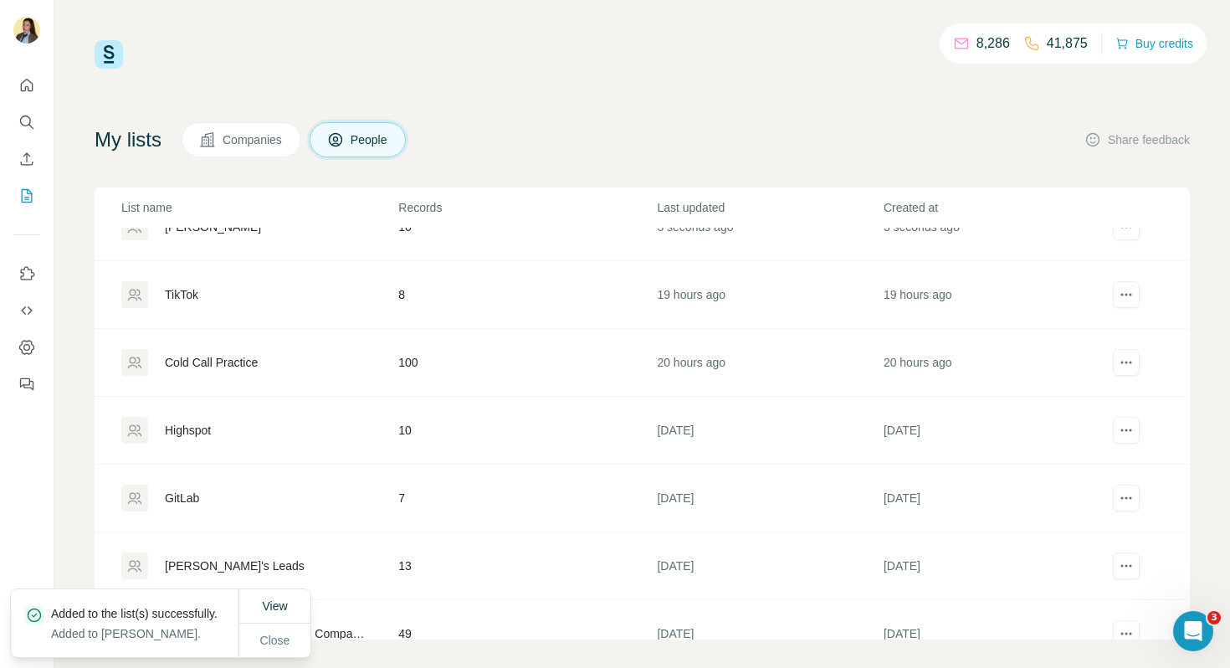
scroll to position [38, 0]
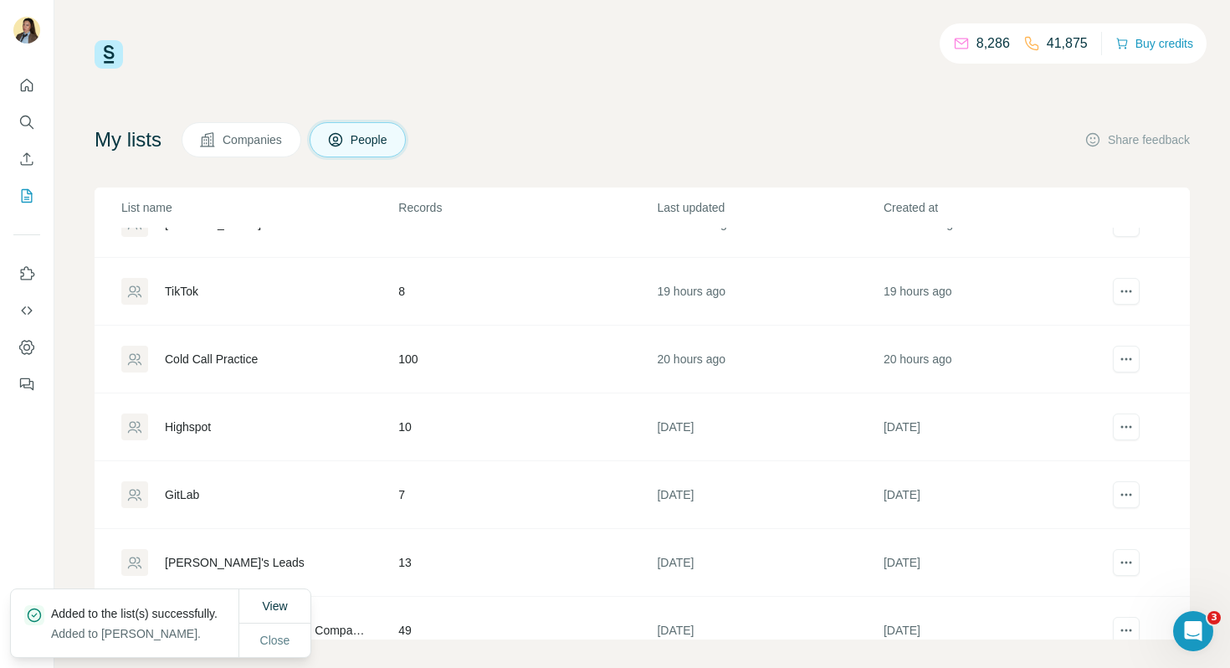
click at [192, 292] on div "TikTok" at bounding box center [181, 291] width 33 height 17
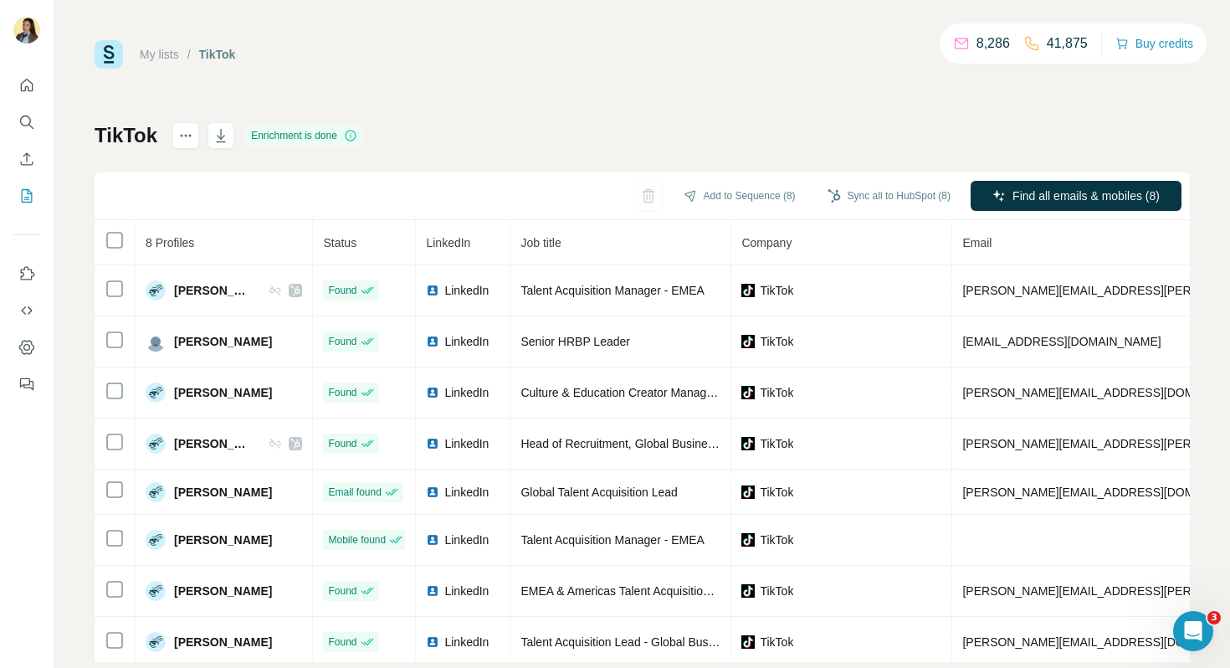
click at [111, 138] on h1 "TikTok" at bounding box center [126, 135] width 63 height 27
click at [179, 137] on icon "actions" at bounding box center [185, 135] width 17 height 17
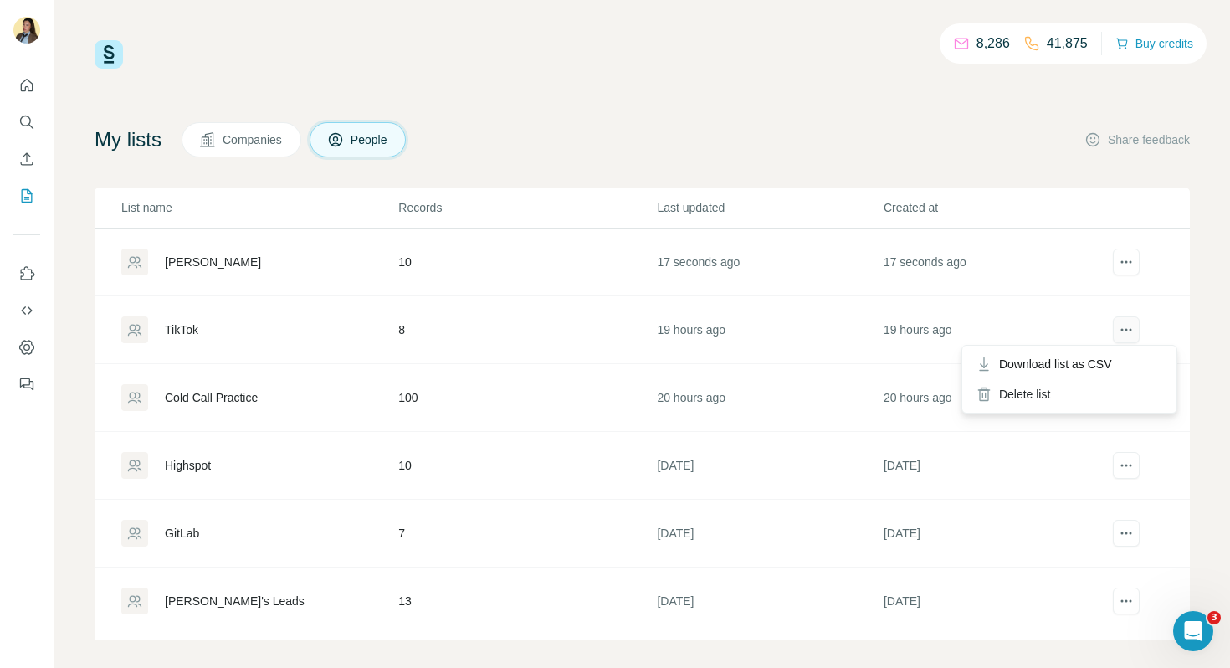
click at [1125, 339] on button "actions" at bounding box center [1126, 329] width 27 height 27
click at [190, 328] on div "TikTok" at bounding box center [181, 329] width 33 height 17
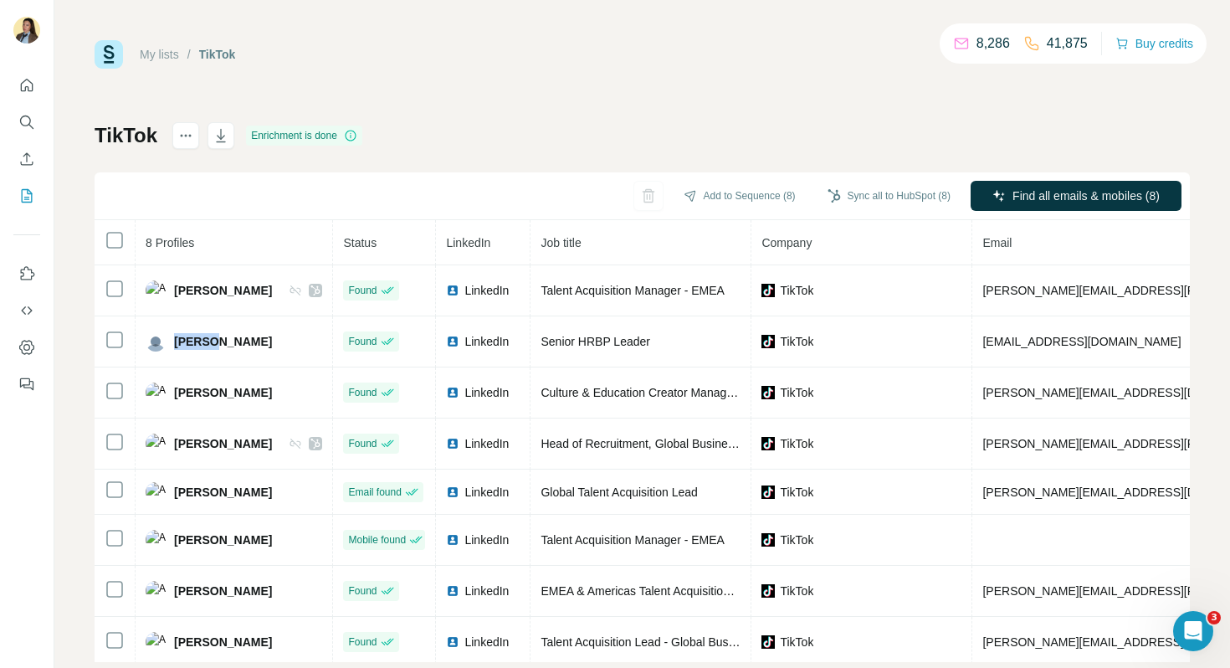
click at [190, 333] on span "Asweni Lakshminarayanan" at bounding box center [223, 341] width 98 height 17
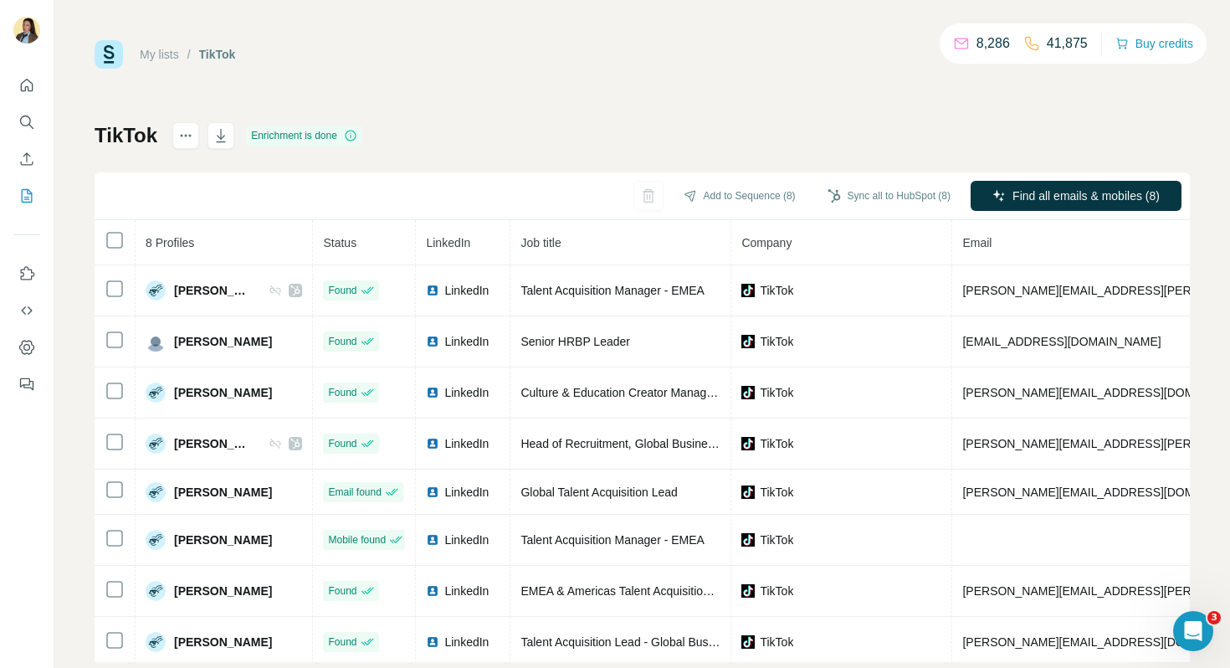
click at [131, 142] on h1 "TikTok" at bounding box center [126, 135] width 63 height 27
click at [229, 52] on div "TikTok" at bounding box center [217, 54] width 37 height 17
click at [223, 54] on div "TikTok" at bounding box center [217, 54] width 37 height 17
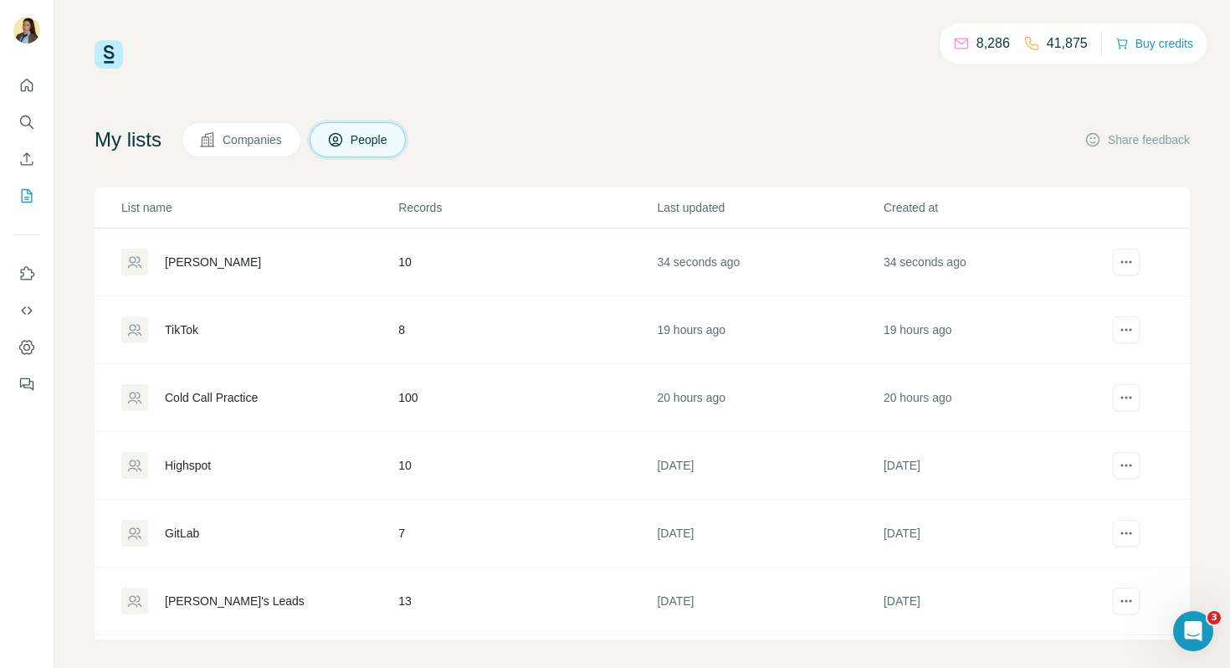
click at [136, 333] on icon at bounding box center [134, 331] width 13 height 12
click at [189, 334] on div "TikTok" at bounding box center [181, 329] width 33 height 17
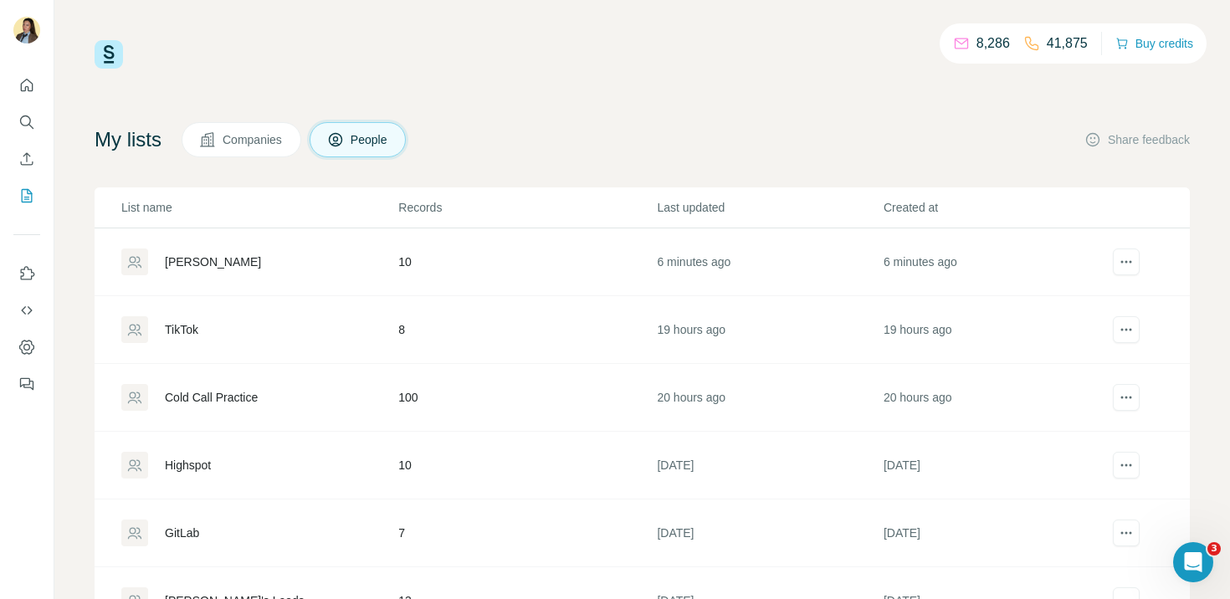
click at [274, 269] on div "Coty rl" at bounding box center [258, 261] width 275 height 27
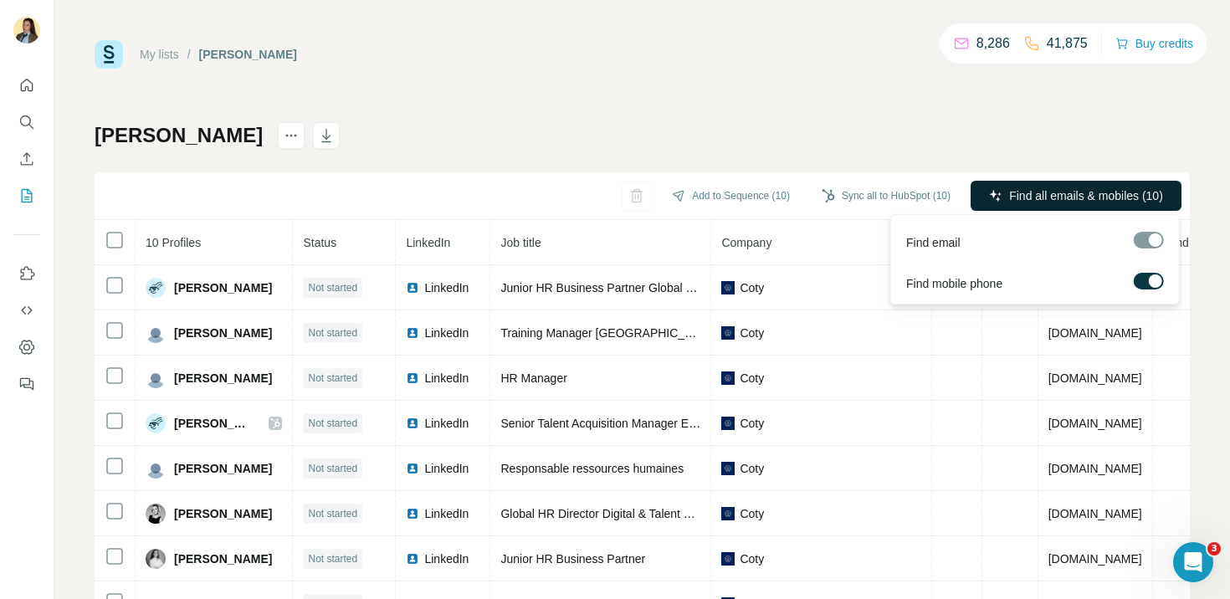
click at [1010, 201] on span "Find all emails & mobiles (10)" at bounding box center [1086, 195] width 154 height 17
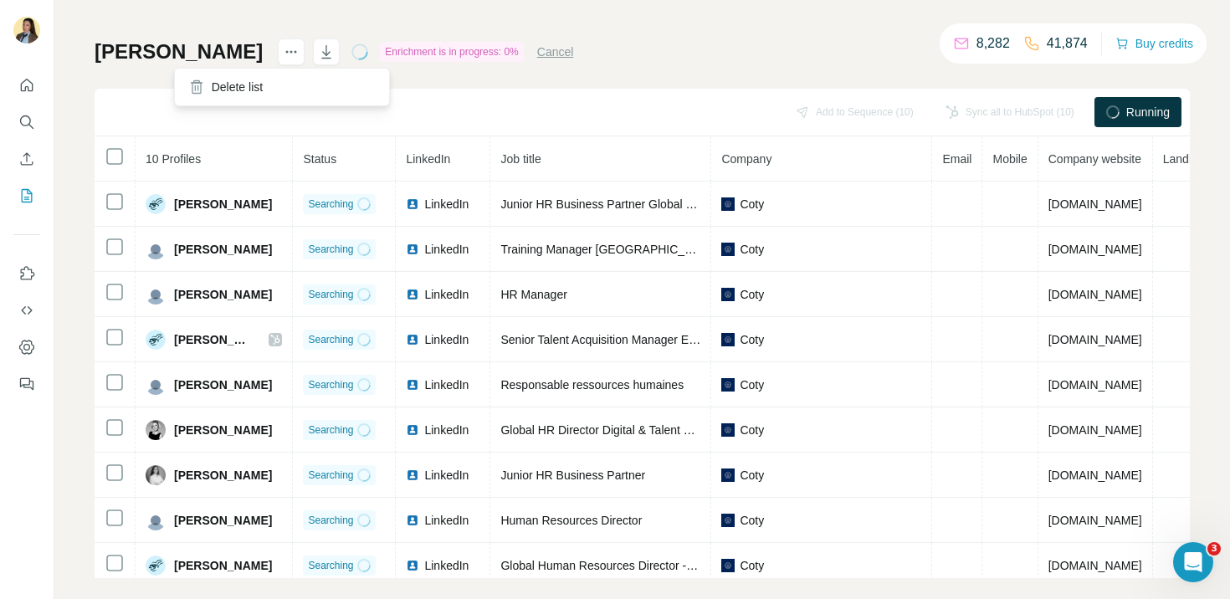
scroll to position [84, 0]
click at [125, 58] on h1 "Coty rl" at bounding box center [179, 51] width 168 height 27
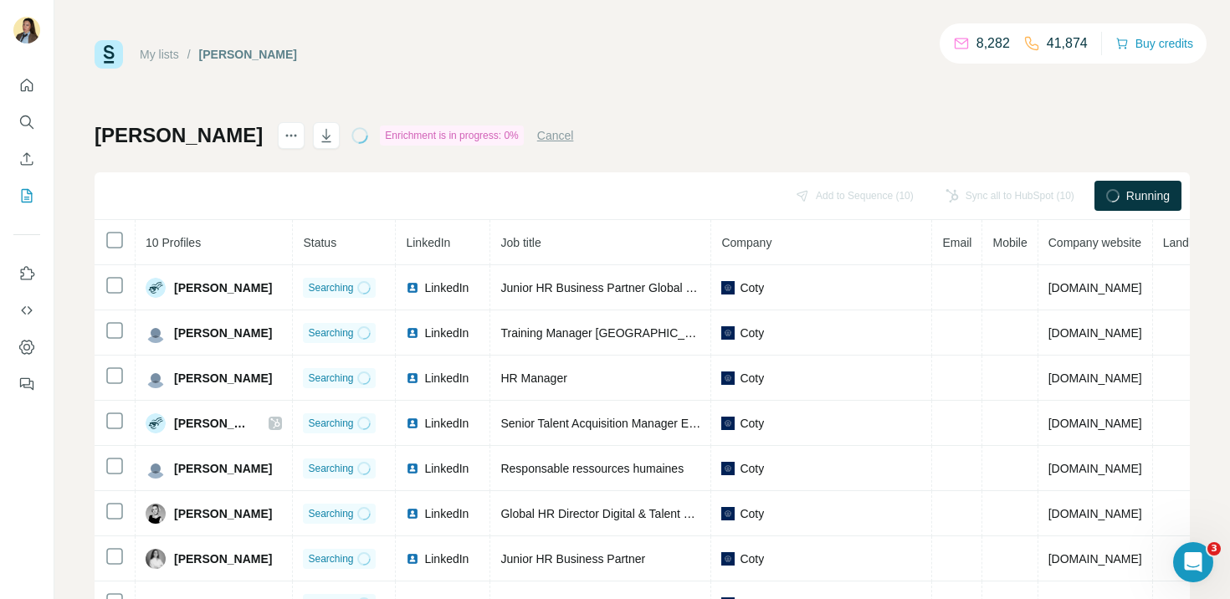
click at [222, 56] on div "Coty rl" at bounding box center [248, 54] width 98 height 17
click at [166, 48] on link "My lists" at bounding box center [159, 54] width 39 height 13
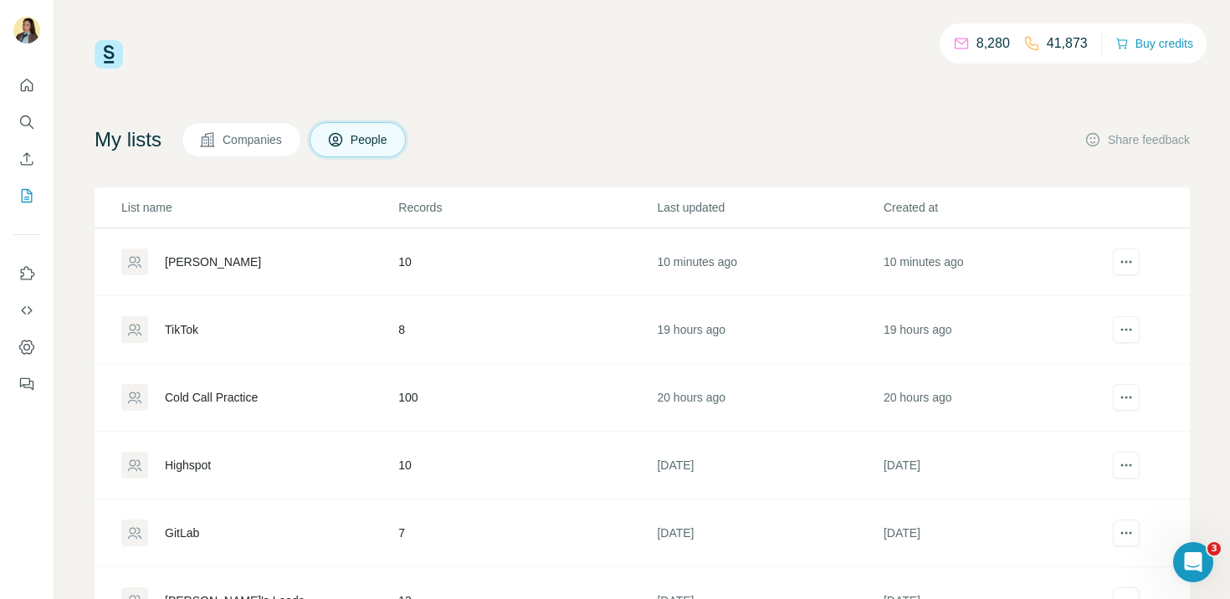
click at [185, 258] on div "Coty rl" at bounding box center [213, 261] width 96 height 17
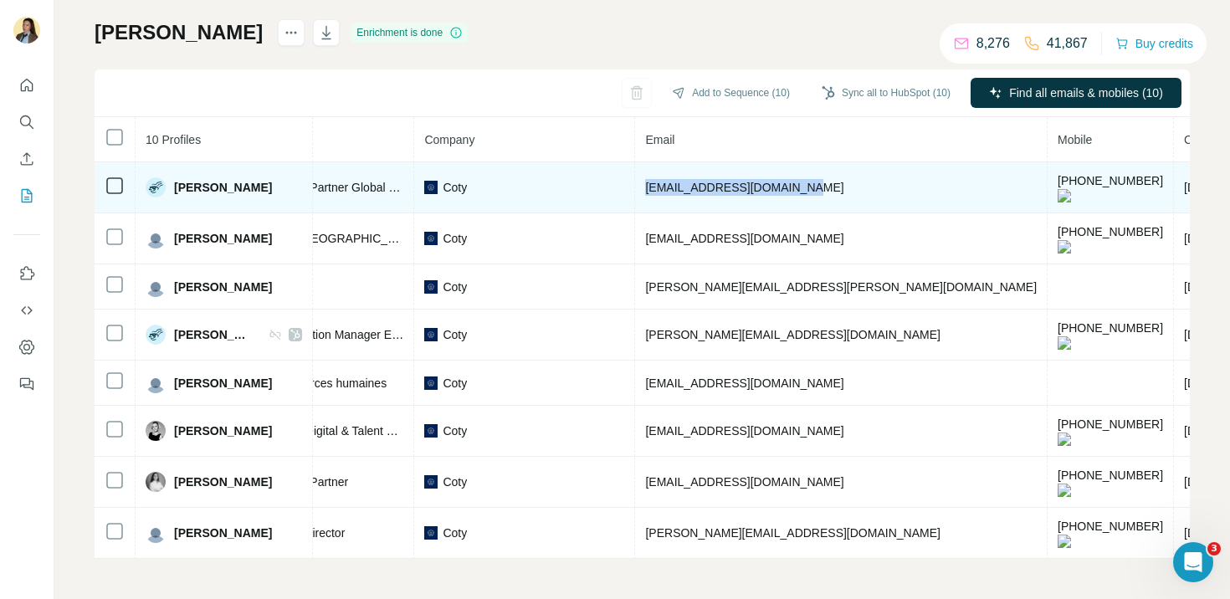
drag, startPoint x: 616, startPoint y: 186, endPoint x: 788, endPoint y: 186, distance: 171.5
click at [788, 186] on td "agathe_jannot@cotyinc.com" at bounding box center [841, 187] width 412 height 51
copy span "agathe_jannot@cotyinc.com"
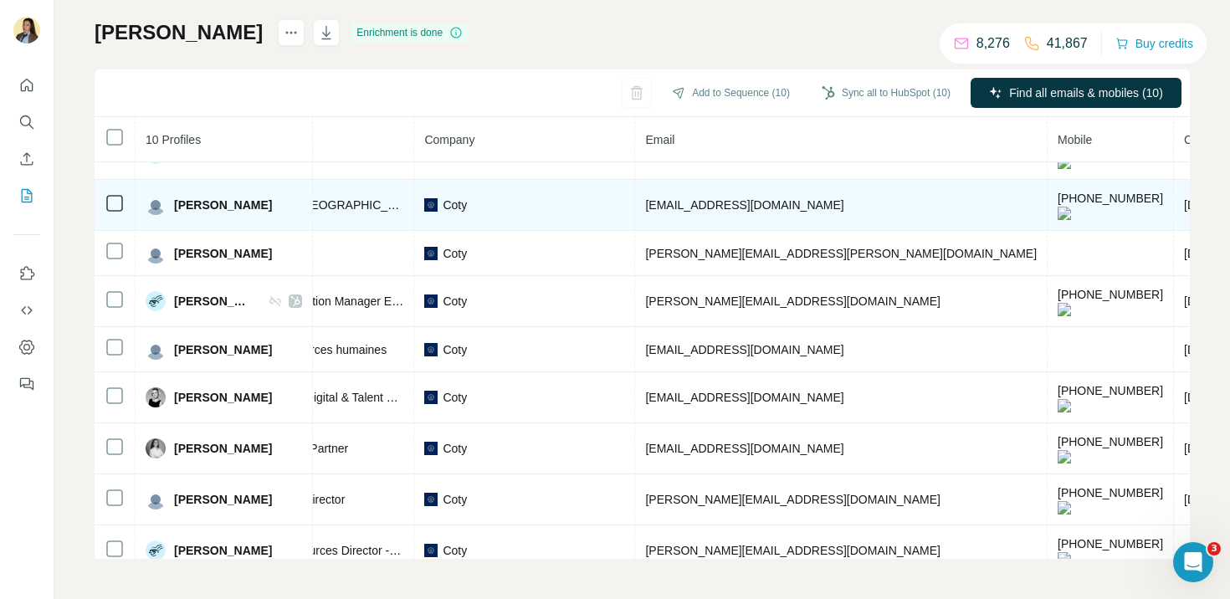
scroll to position [37, 317]
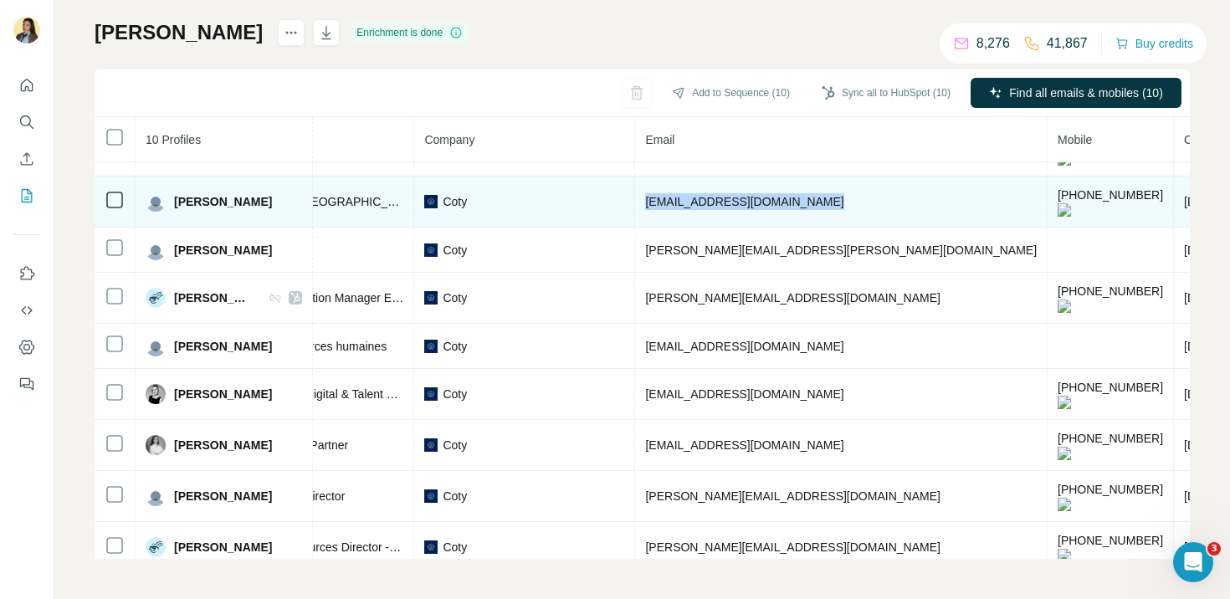
drag, startPoint x: 619, startPoint y: 194, endPoint x: 827, endPoint y: 194, distance: 208.3
click at [827, 194] on tr "Catherine Herbemont Found LinkedIn Training Manager France Coty catherine_herbe…" at bounding box center [636, 201] width 1718 height 51
copy span "catherine_herbemont@cotyinc.com"
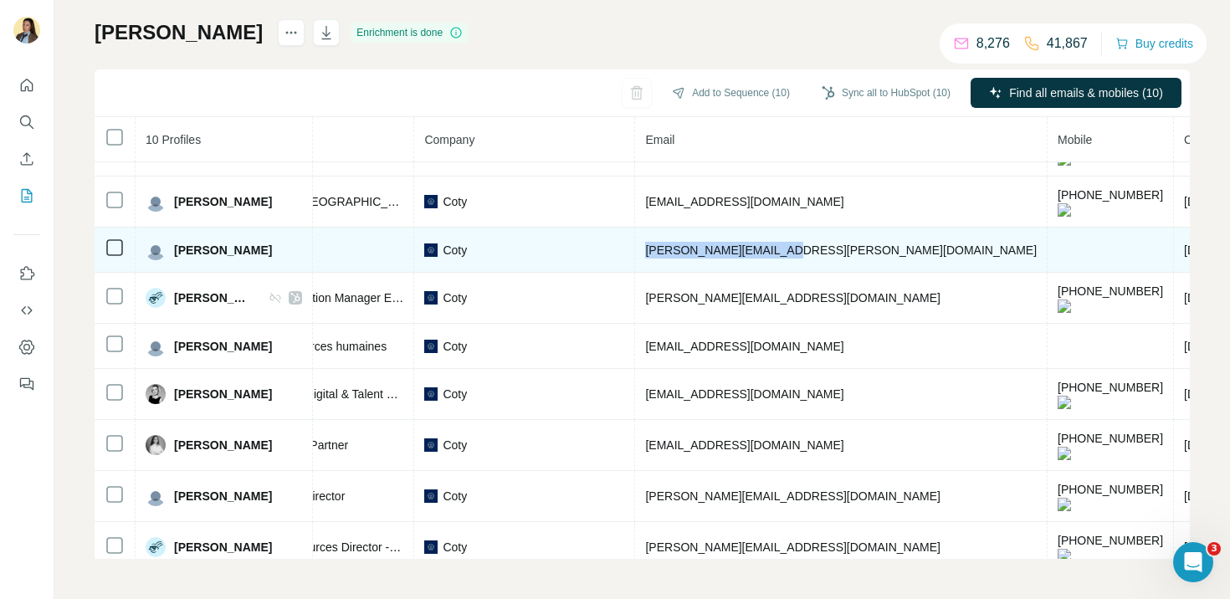
drag, startPoint x: 616, startPoint y: 240, endPoint x: 766, endPoint y: 240, distance: 150.6
click at [766, 240] on td "elise.pope@cotyinc.com" at bounding box center [841, 250] width 412 height 45
copy span "elise.pope@cotyinc.com"
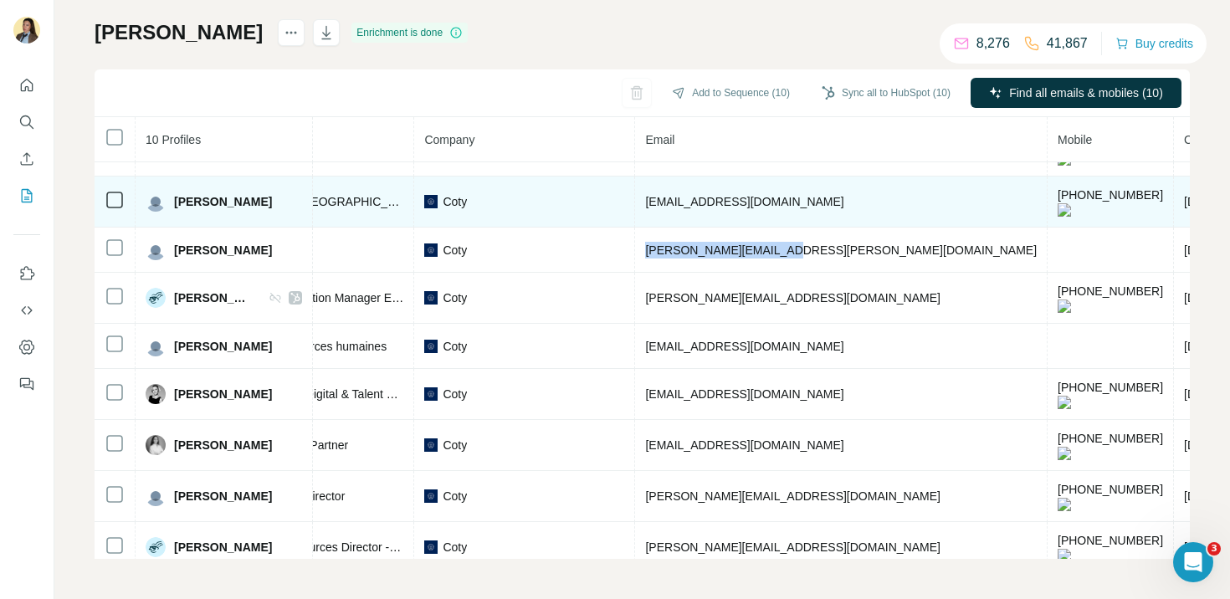
scroll to position [55, 317]
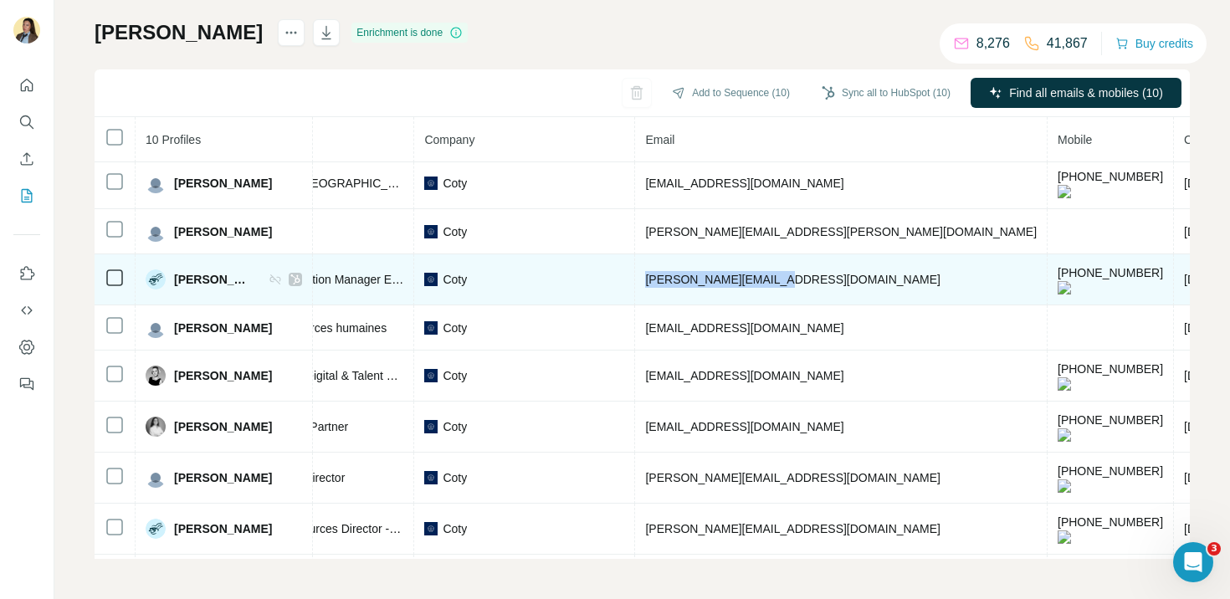
drag, startPoint x: 616, startPoint y: 265, endPoint x: 755, endPoint y: 265, distance: 138.9
click at [755, 265] on td "johanna.d@cotyinc.com" at bounding box center [841, 279] width 412 height 51
copy span "johanna.d@cotyinc.com"
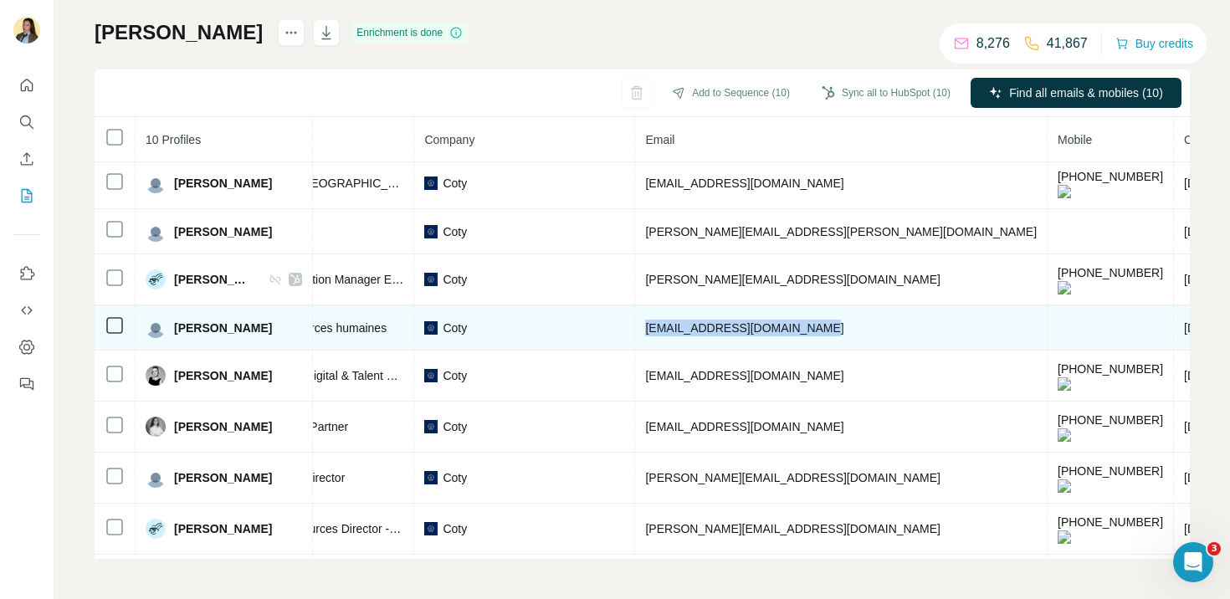
drag, startPoint x: 618, startPoint y: 311, endPoint x: 783, endPoint y: 311, distance: 164.8
click at [783, 311] on td "laetitia_launay@cotyinc.com" at bounding box center [841, 327] width 412 height 45
copy span "laetitia_launay@cotyinc.com"
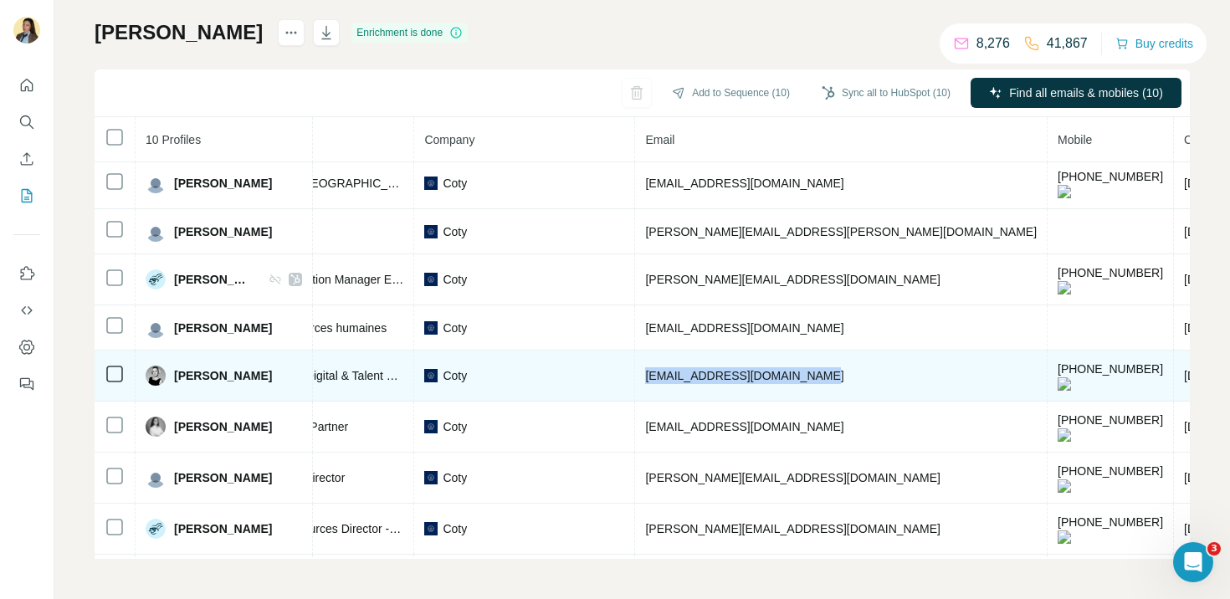
drag, startPoint x: 619, startPoint y: 355, endPoint x: 792, endPoint y: 355, distance: 173.1
click at [792, 355] on td "laetitia_launay@cotyinc.com" at bounding box center [841, 375] width 412 height 51
copy span "laetitia_launay@cotyinc.com"
click at [765, 369] on span "laetitia_launay@cotyinc.com" at bounding box center [744, 375] width 198 height 13
drag, startPoint x: 785, startPoint y: 357, endPoint x: 606, endPoint y: 357, distance: 178.2
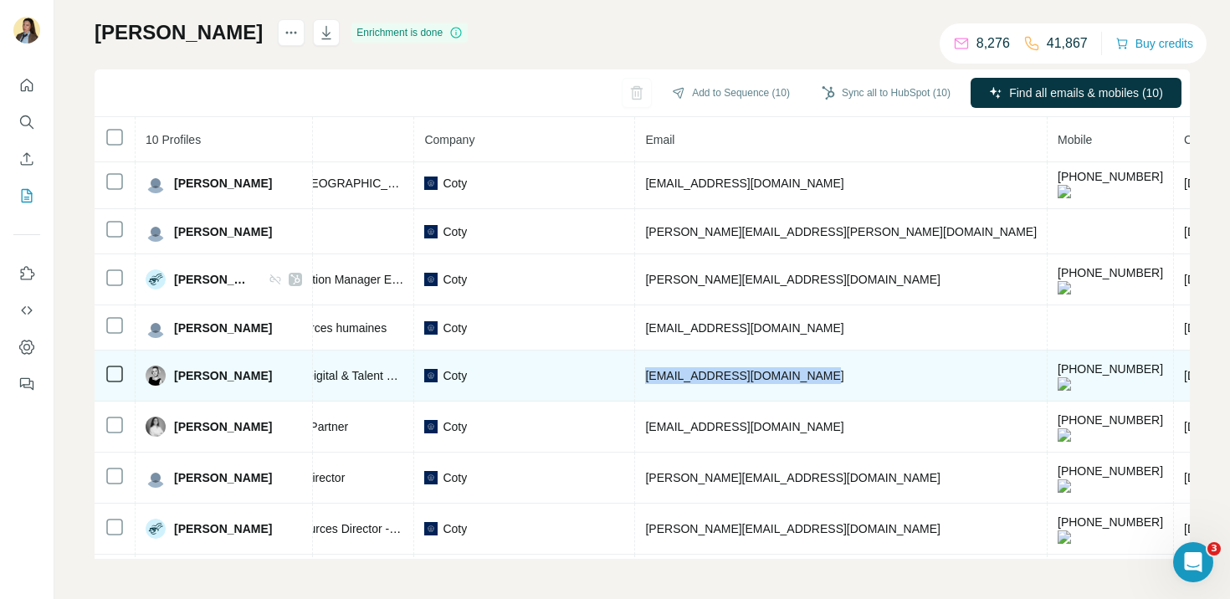
click at [606, 357] on tr "Laëtitia Launay Found LinkedIn Global HR Director Digital & Talent Development …" at bounding box center [636, 375] width 1718 height 51
copy tr "laetitia_launay@cotyinc.com"
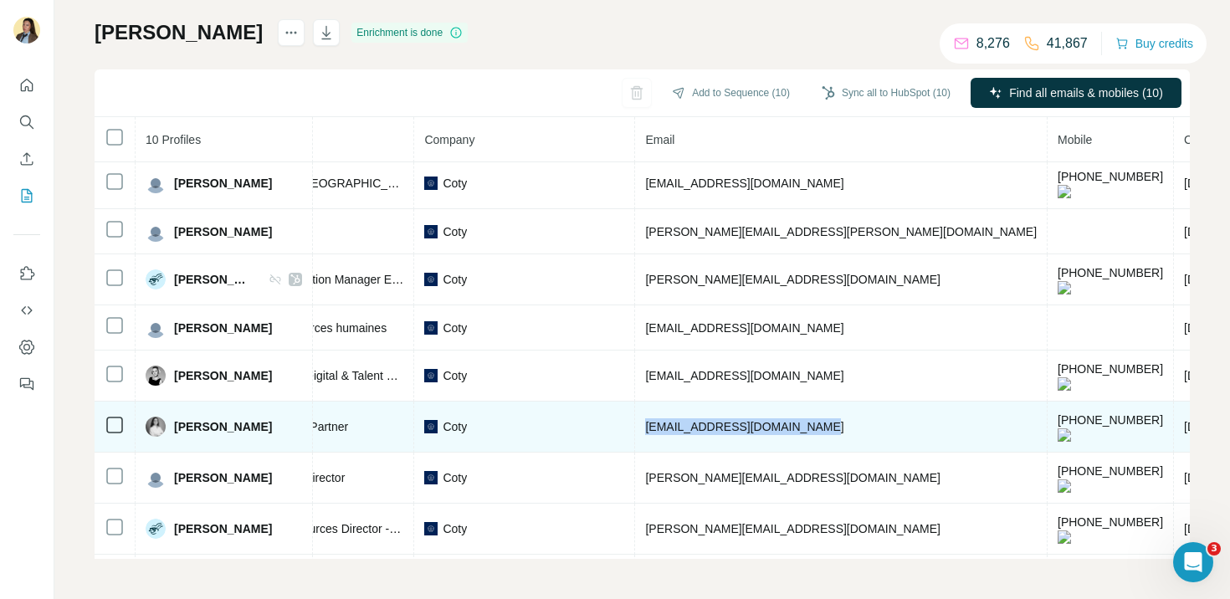
drag, startPoint x: 788, startPoint y: 400, endPoint x: 607, endPoint y: 403, distance: 180.7
click at [607, 403] on tr "Léonore VIEILLE Found LinkedIn Junior HR Business Partner Coty leonore_vieille@…" at bounding box center [636, 427] width 1718 height 51
copy tr "leonore_vieille@cotyinc.com"
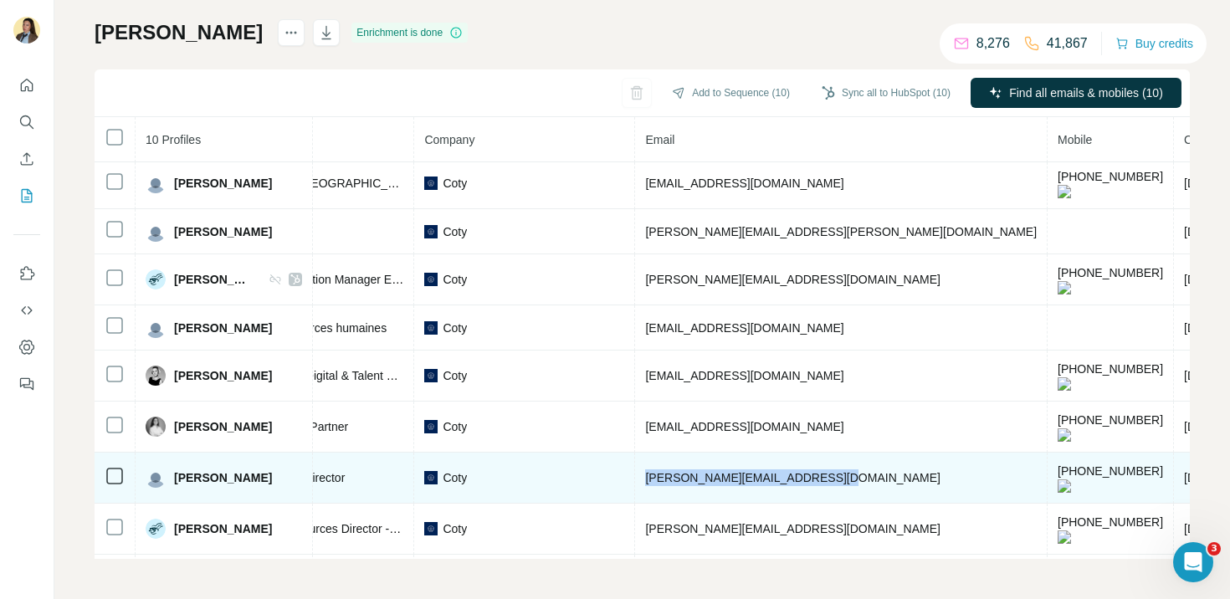
drag, startPoint x: 804, startPoint y: 447, endPoint x: 589, endPoint y: 447, distance: 215.0
click at [589, 453] on tr "Lydia Boufidjeline Found LinkedIn Human Resources Director Coty lydia_boufidjel…" at bounding box center [636, 478] width 1718 height 51
copy tr "lydia_boufidjeline@cotyinc.com"
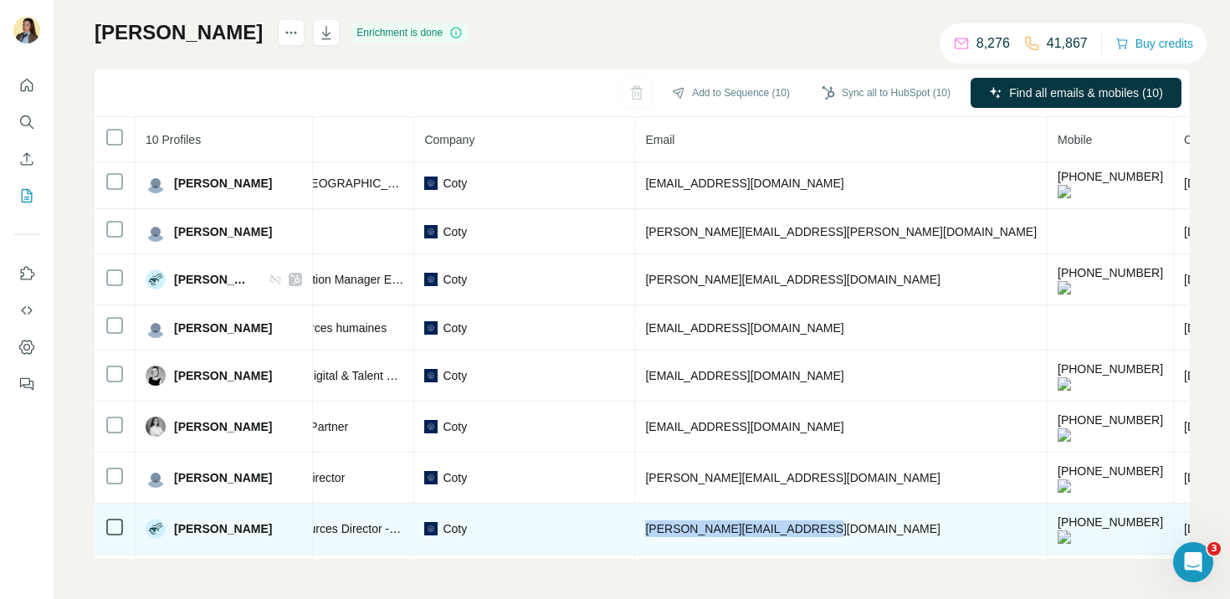
drag, startPoint x: 805, startPoint y: 491, endPoint x: 608, endPoint y: 492, distance: 196.6
click at [607, 504] on tr "Marcella Coutto Found LinkedIn Global Human Resources Director - R&D Coty marce…" at bounding box center [636, 529] width 1718 height 51
copy tr "marcella_coutto@cotyinc.com"
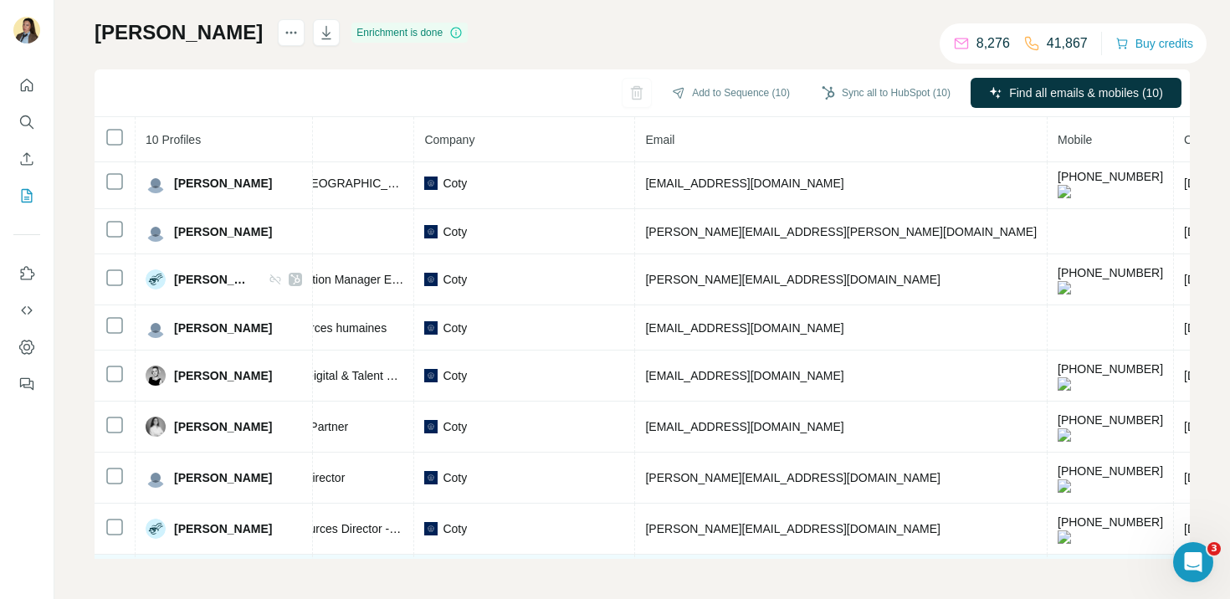
drag, startPoint x: 785, startPoint y: 541, endPoint x: 590, endPoint y: 541, distance: 195.7
click at [590, 555] on tr "Romain DUBOIS Found LinkedIn Human Resources Director - Monaco & Supply Chain/R…" at bounding box center [636, 580] width 1718 height 51
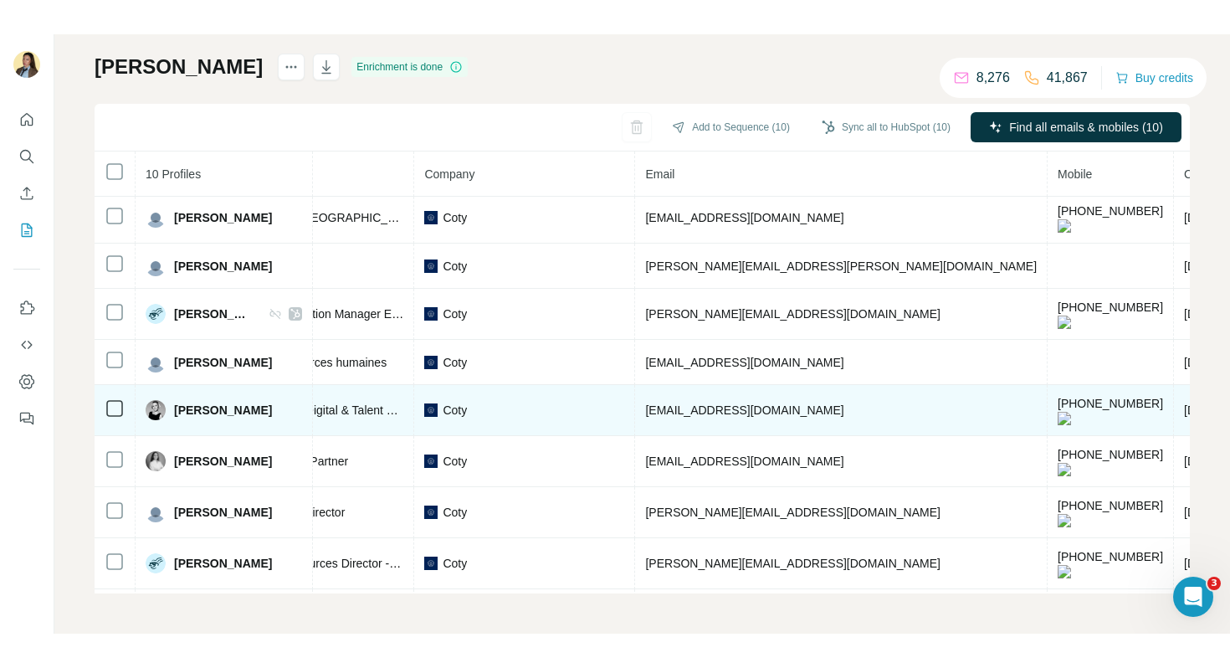
scroll to position [0, 317]
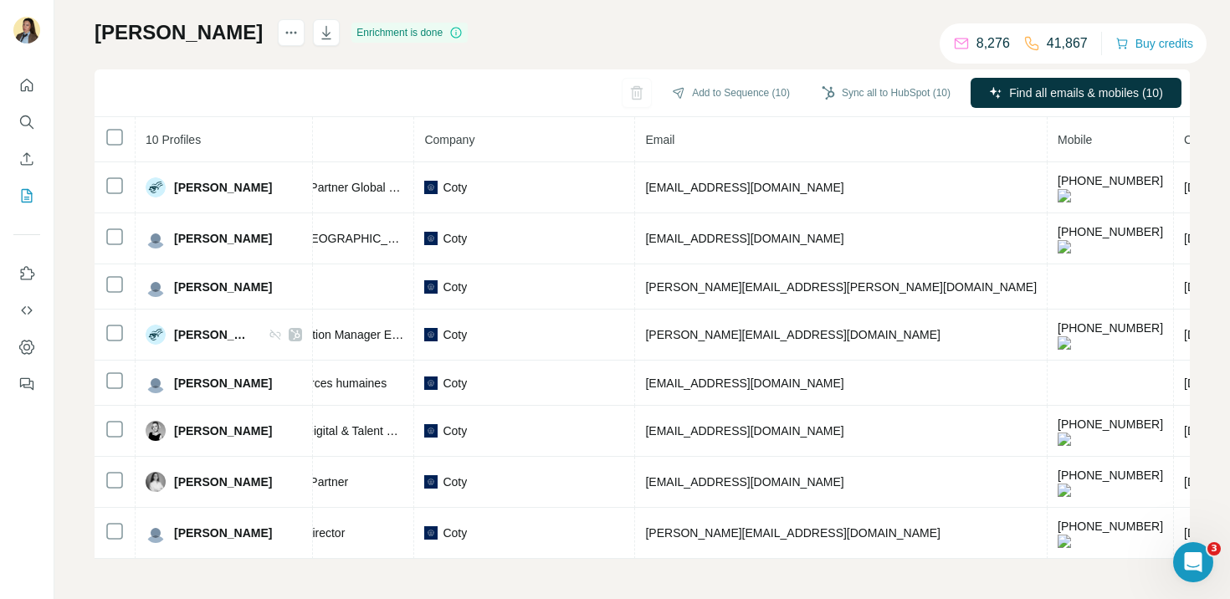
click at [649, 43] on div "Coty rl Enrichment is done Add to Sequence (10) Sync all to HubSpot (10) Find a…" at bounding box center [642, 289] width 1095 height 540
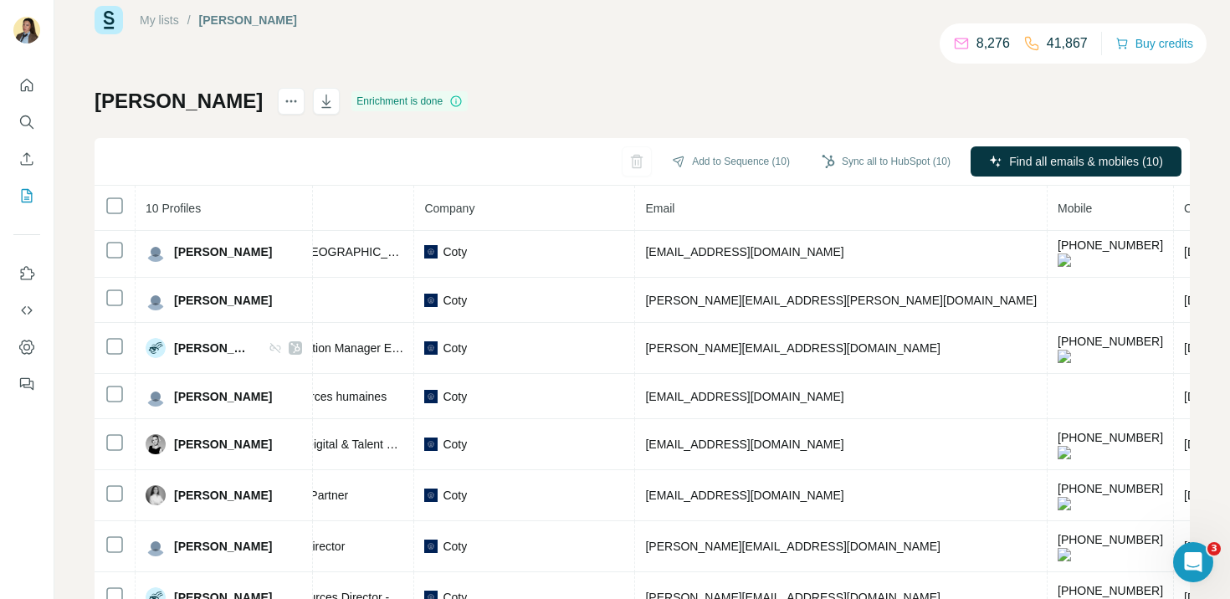
scroll to position [103, 0]
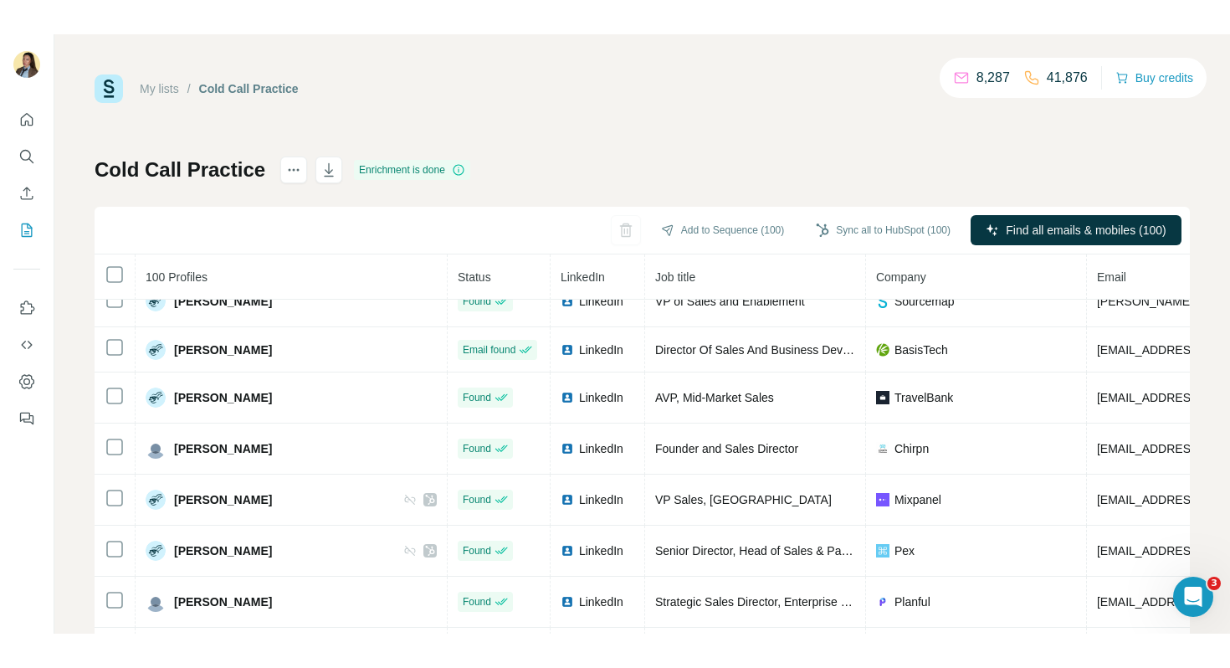
scroll to position [2402, 0]
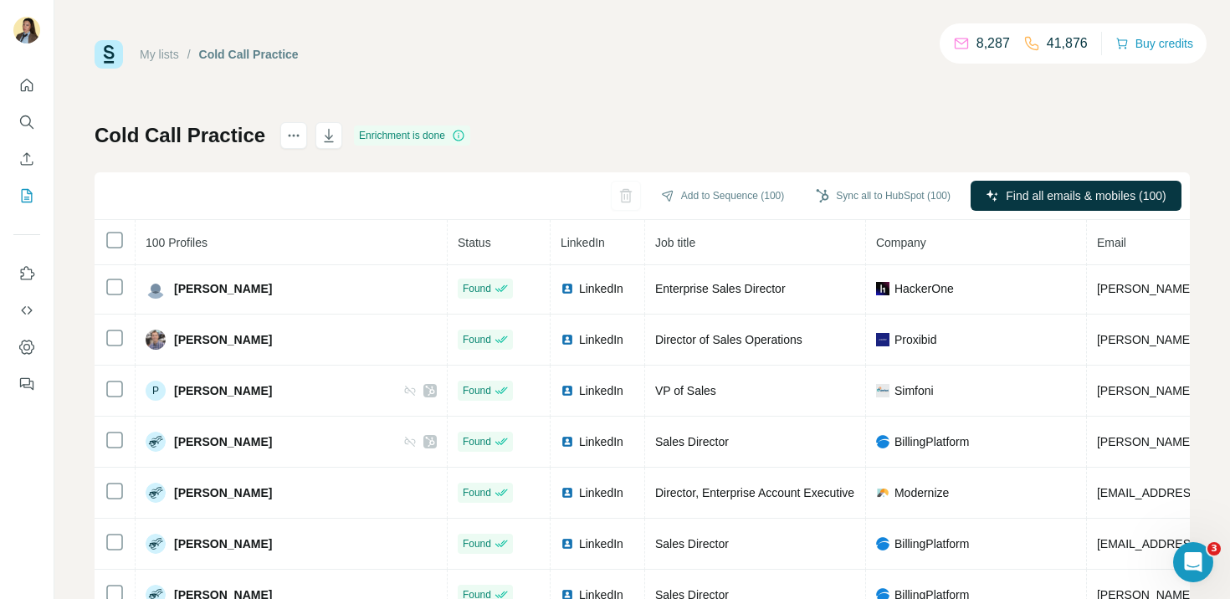
scroll to position [2882, 0]
click at [28, 80] on icon "Quick start" at bounding box center [27, 85] width 13 height 13
